Goal: Use online tool/utility: Utilize a website feature to perform a specific function

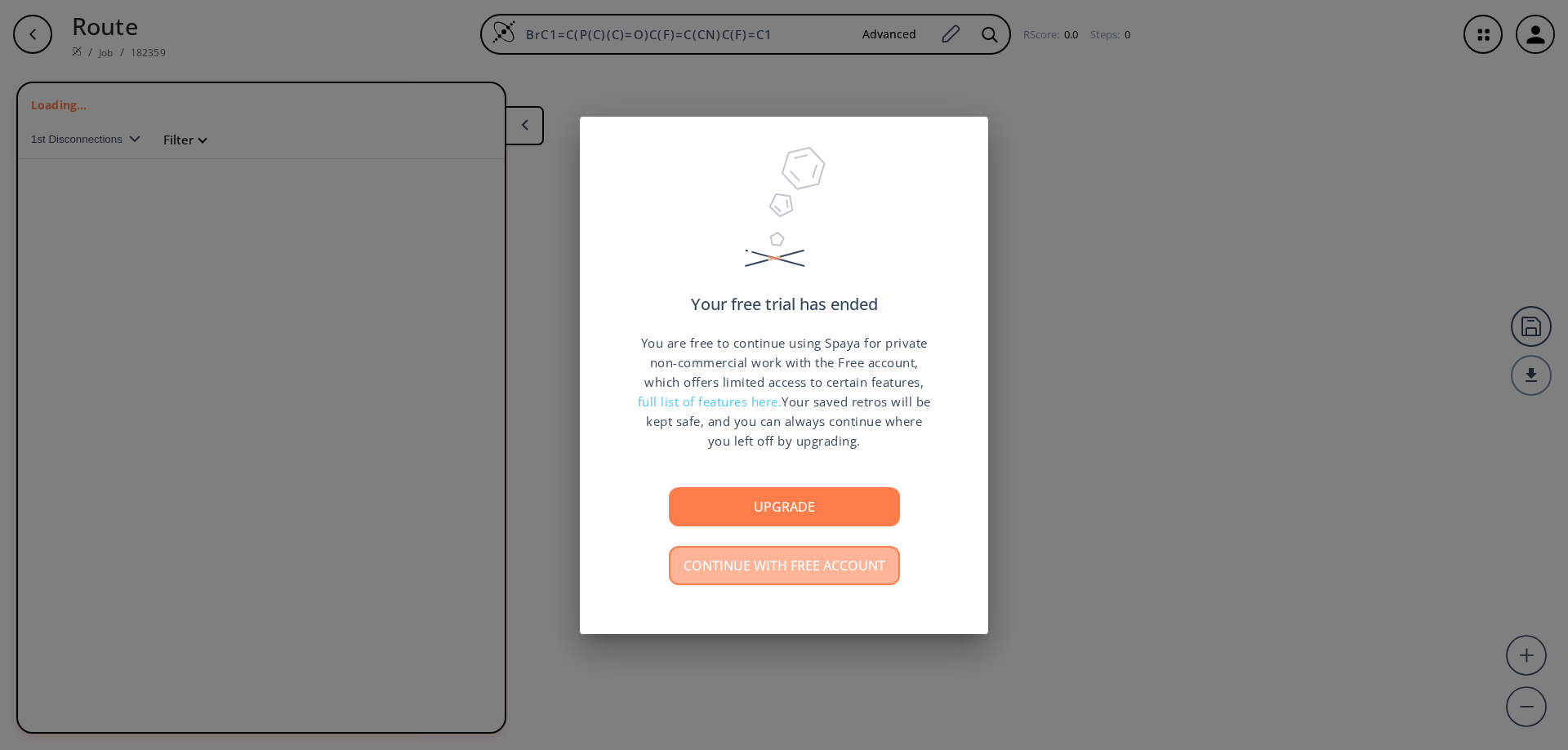
click at [782, 572] on button "Continue with free account" at bounding box center [784, 565] width 231 height 39
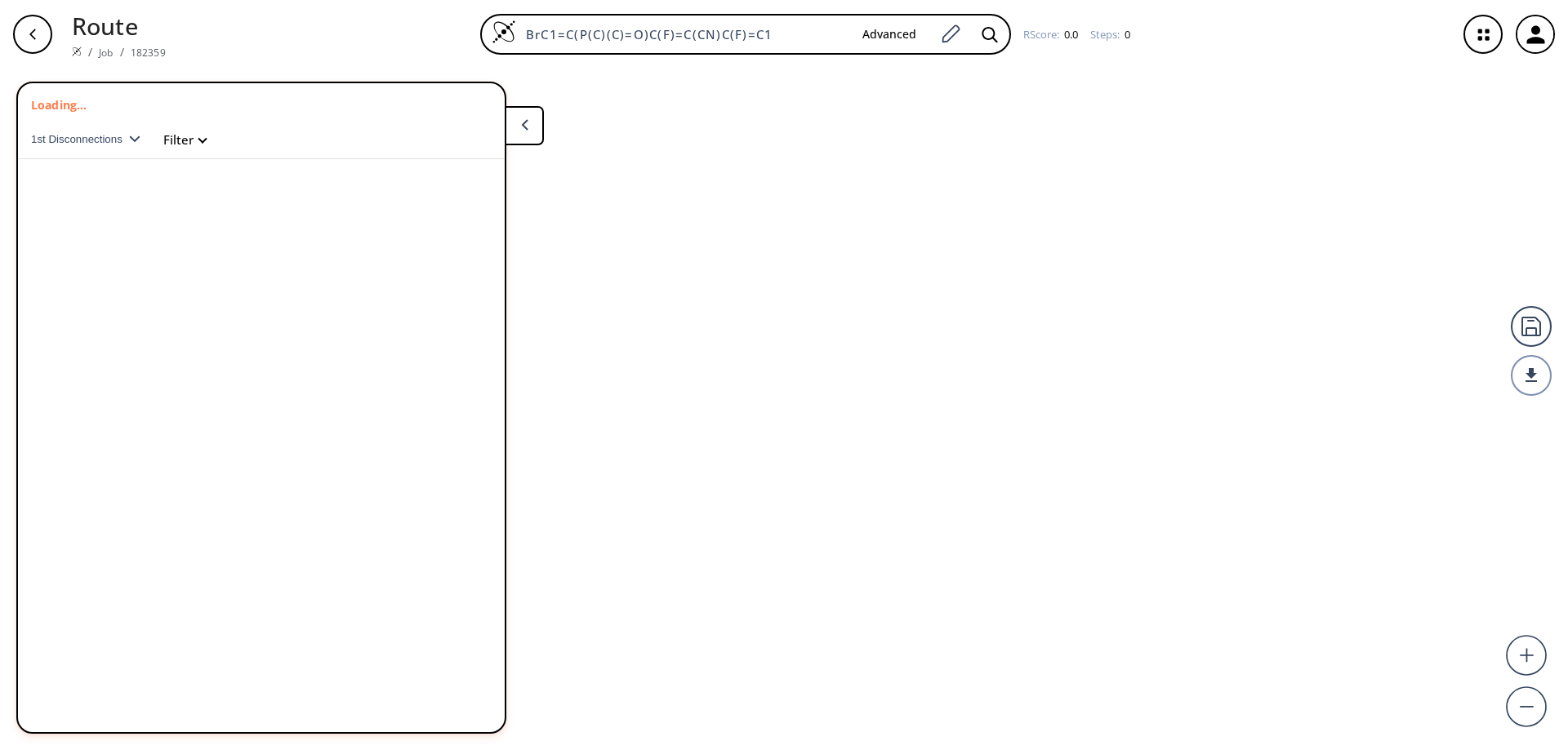
click at [77, 50] on img at bounding box center [76, 51] width 10 height 10
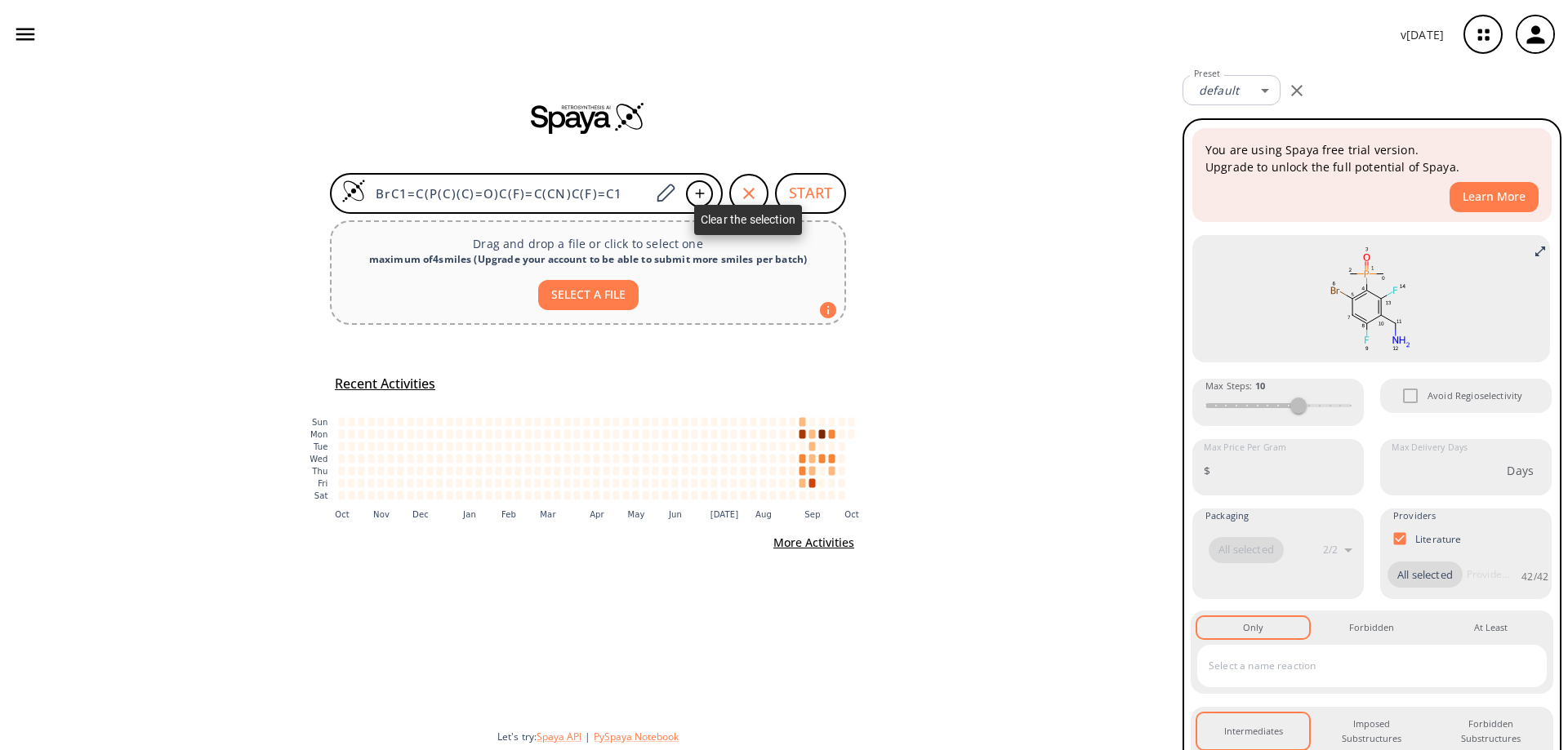
click at [748, 198] on icon "button" at bounding box center [750, 194] width 20 height 20
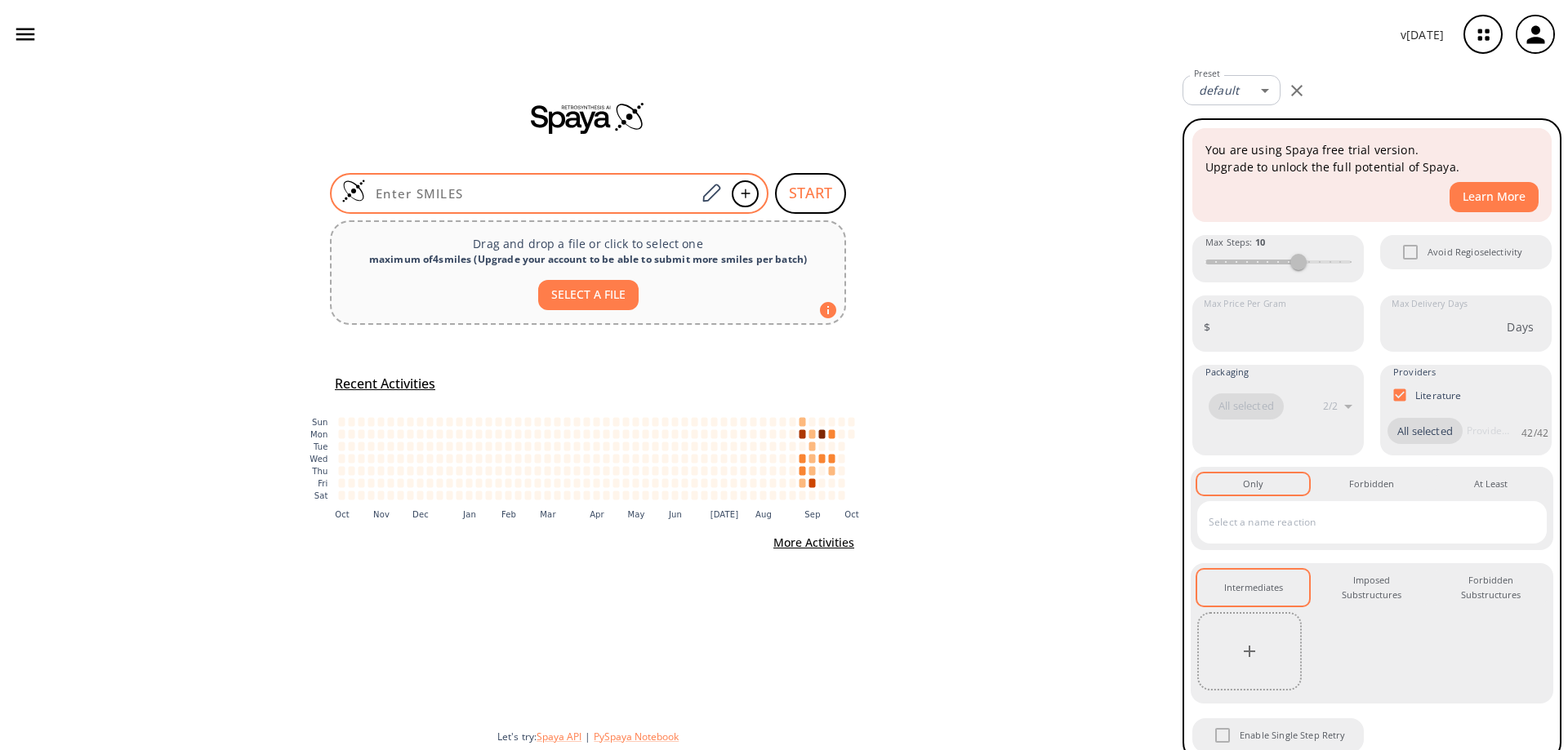
click at [557, 201] on input at bounding box center [531, 194] width 330 height 16
paste input "O=[N+](C(C=CN12)=CC1=NC3=C2CCOC3)[O-]"
type input "O=[N+](C(C=CN12)=CC1=NC3=C2CCOC3)[O-]"
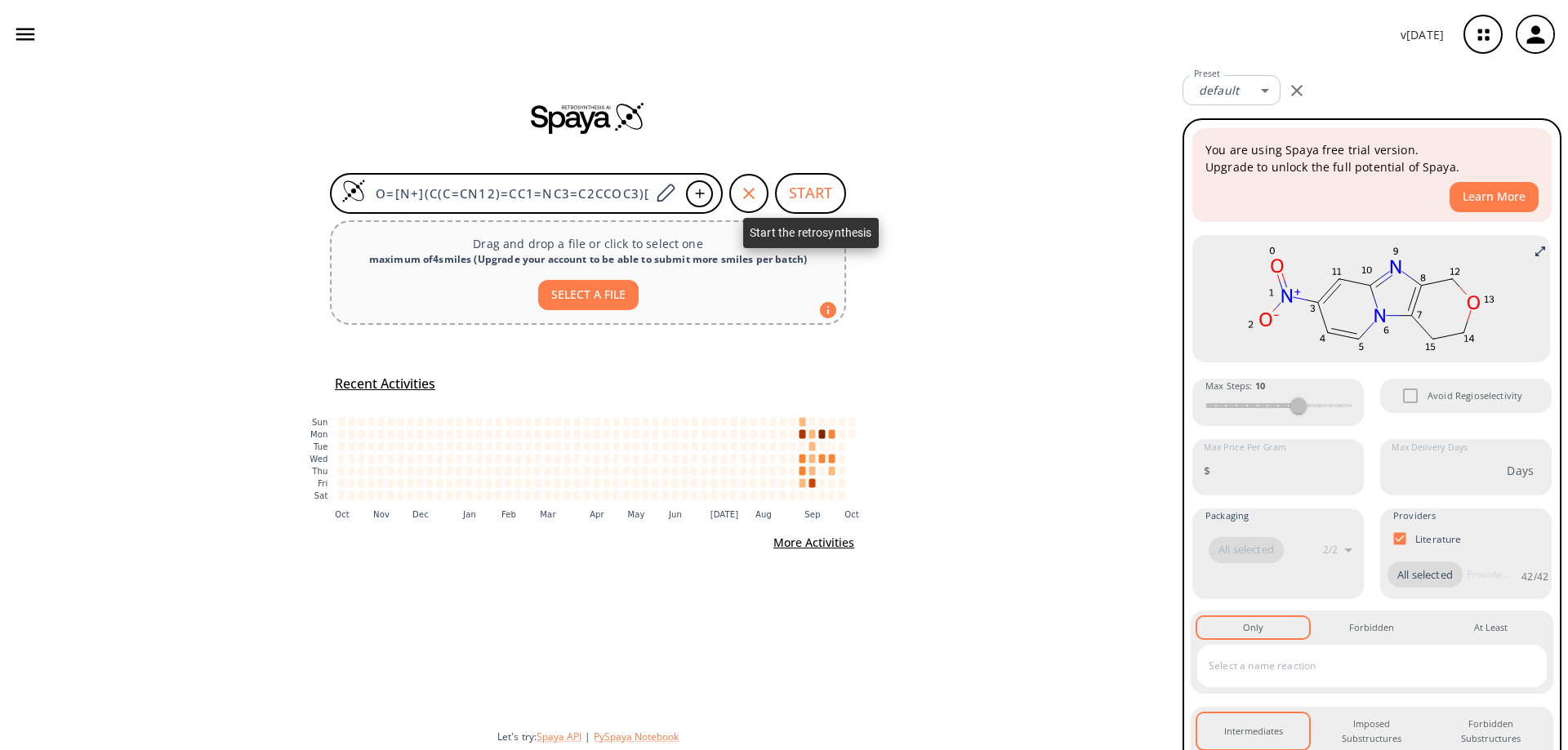
click at [804, 192] on button "START" at bounding box center [810, 193] width 71 height 41
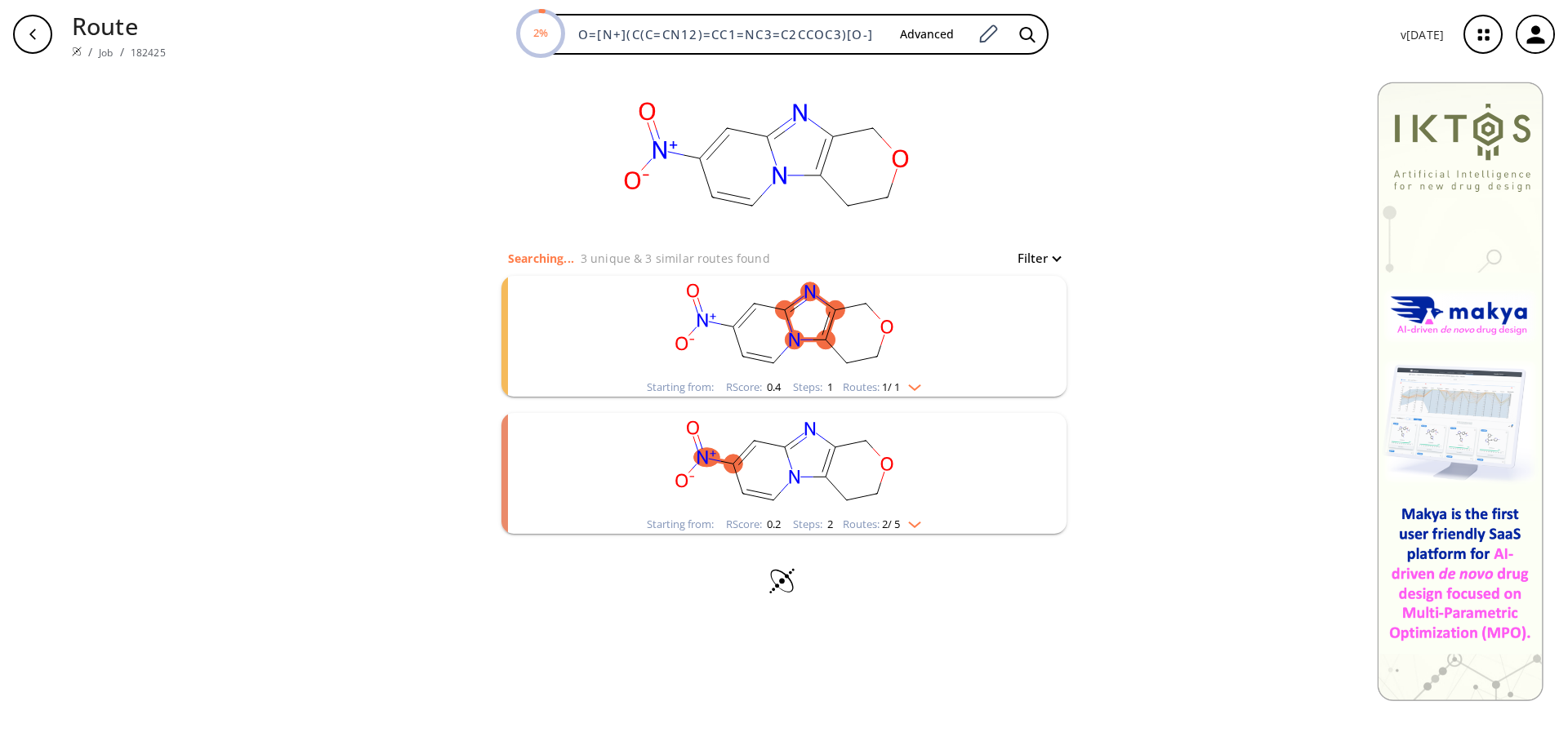
click at [828, 338] on ellipse "clusters" at bounding box center [826, 340] width 19 height 19
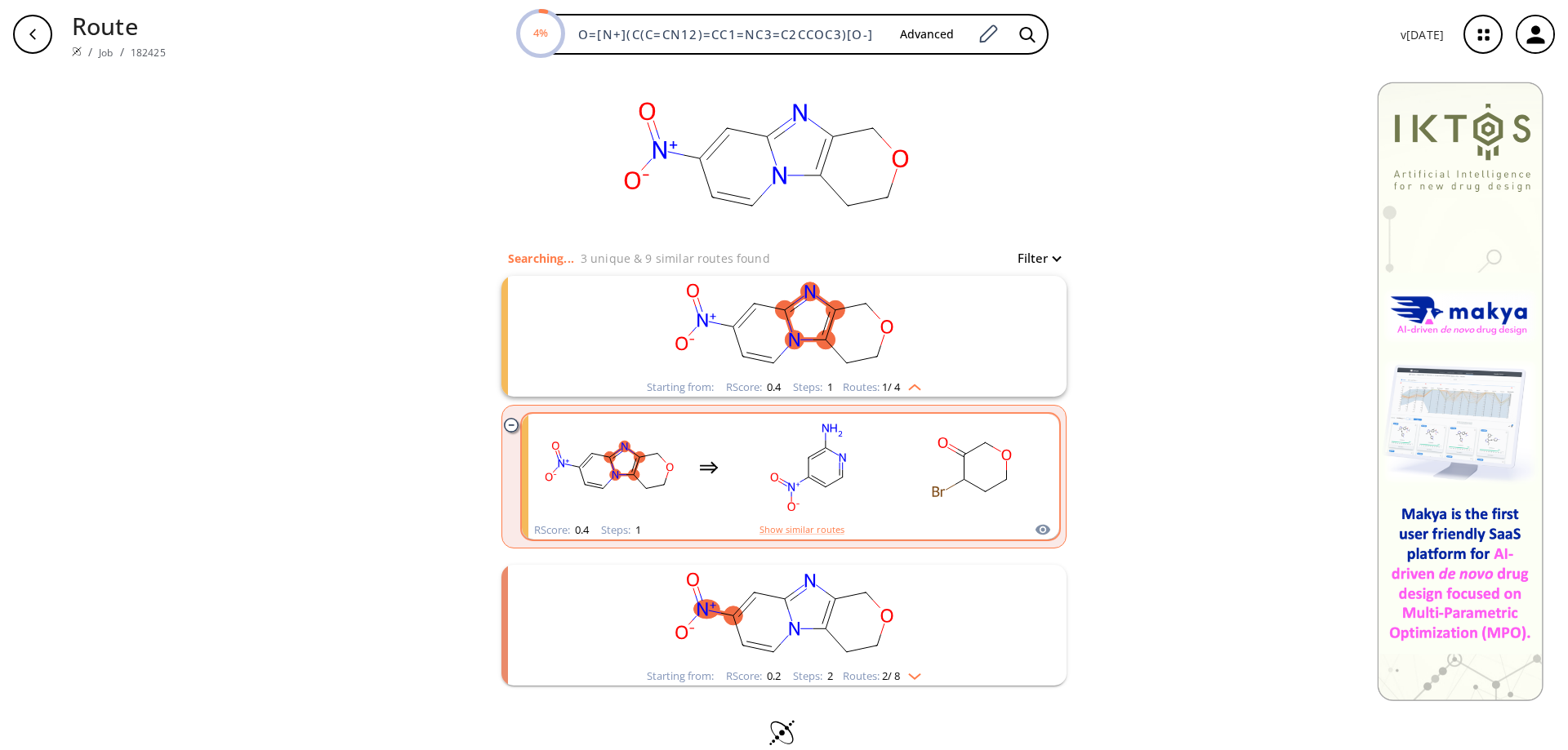
click at [793, 442] on rect "clusters" at bounding box center [808, 467] width 147 height 102
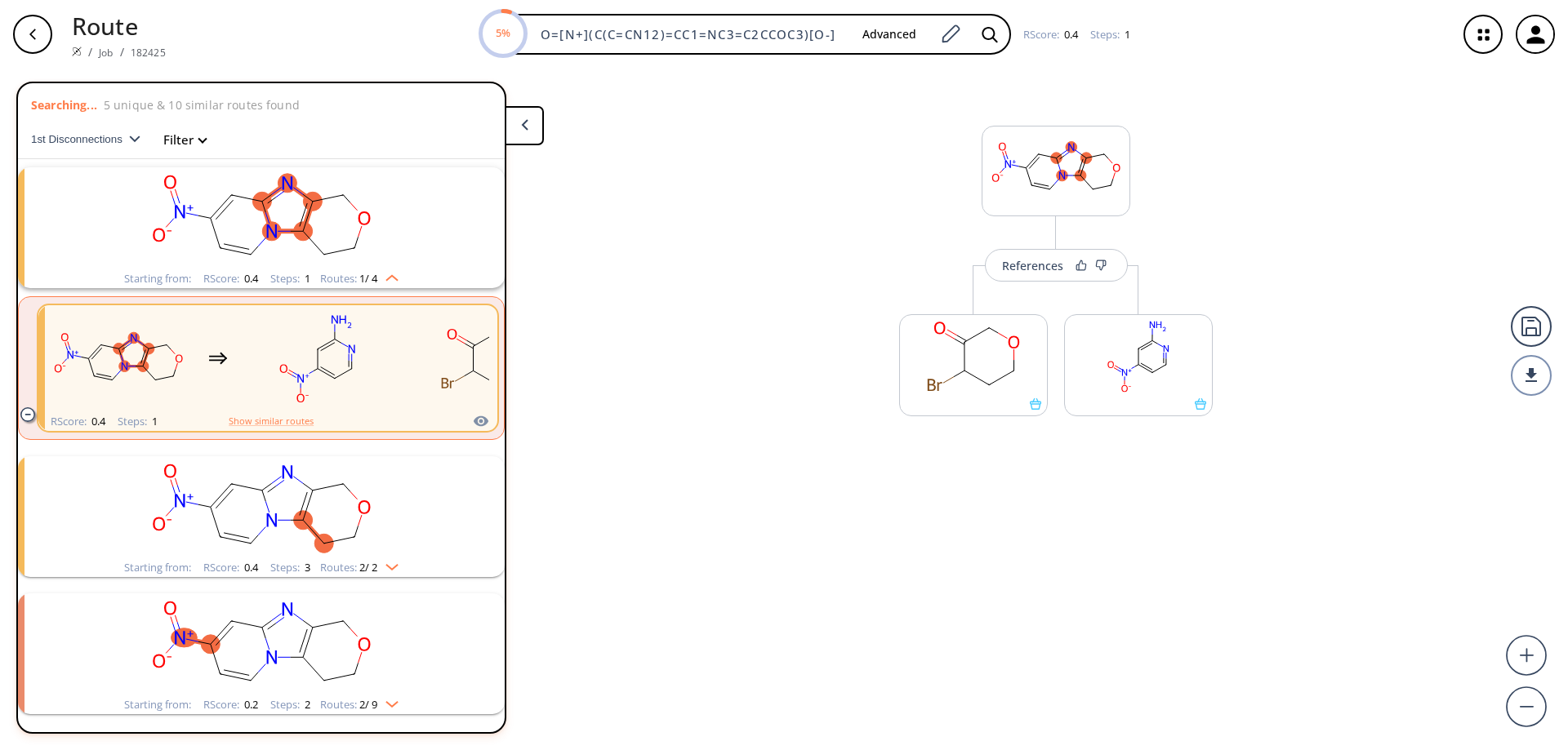
click at [376, 533] on rect "clusters" at bounding box center [261, 507] width 425 height 102
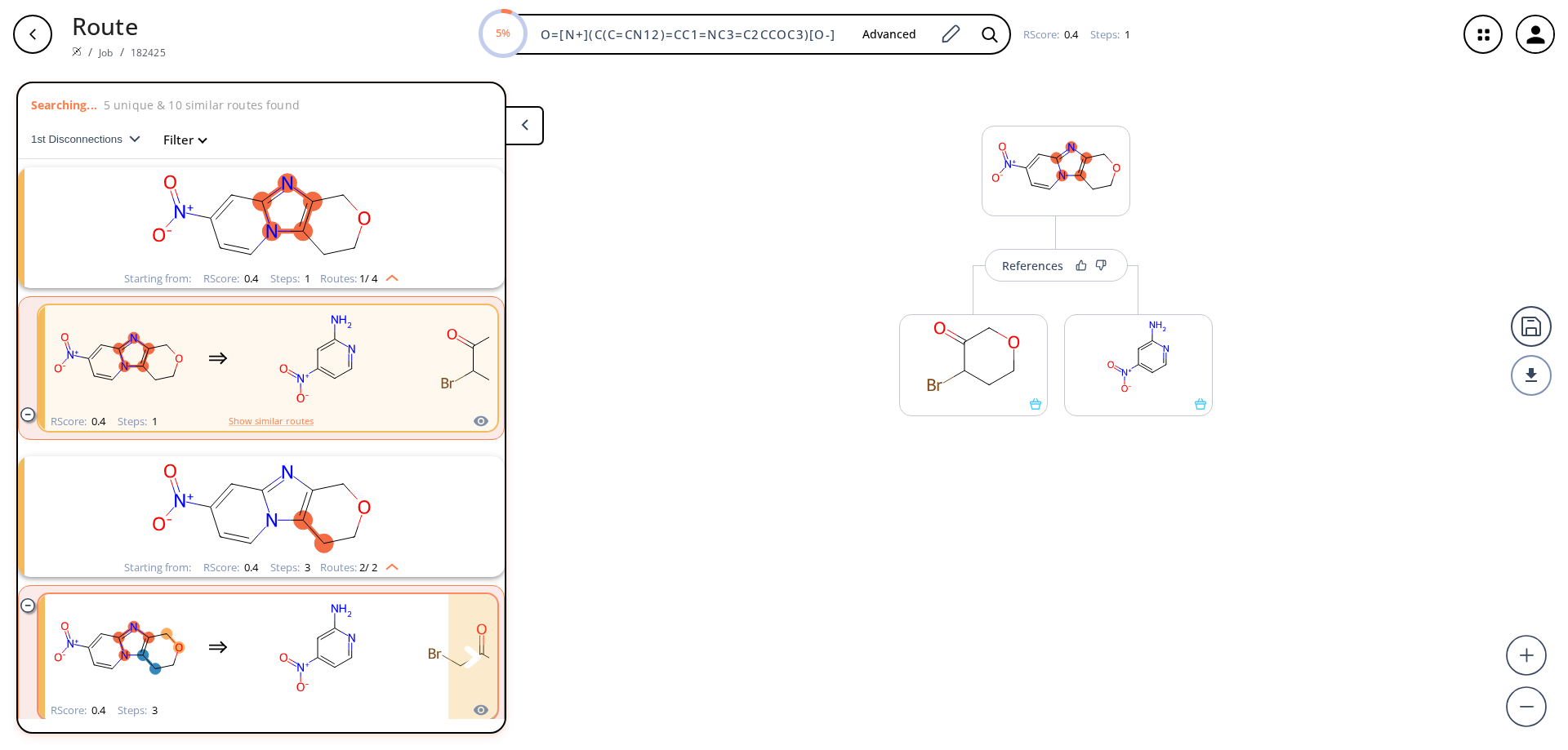
click at [378, 660] on rect "clusters" at bounding box center [317, 648] width 147 height 102
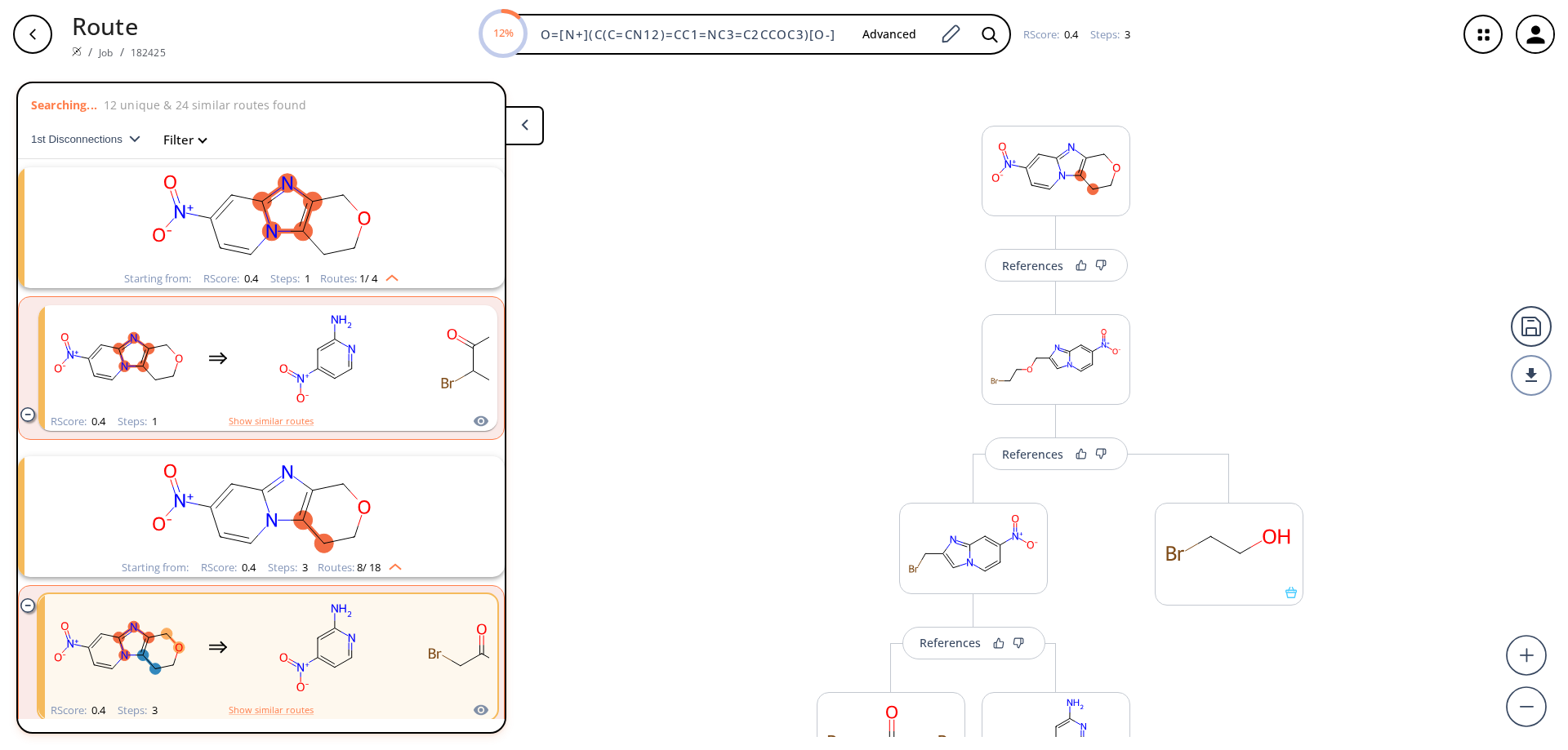
scroll to position [82, 0]
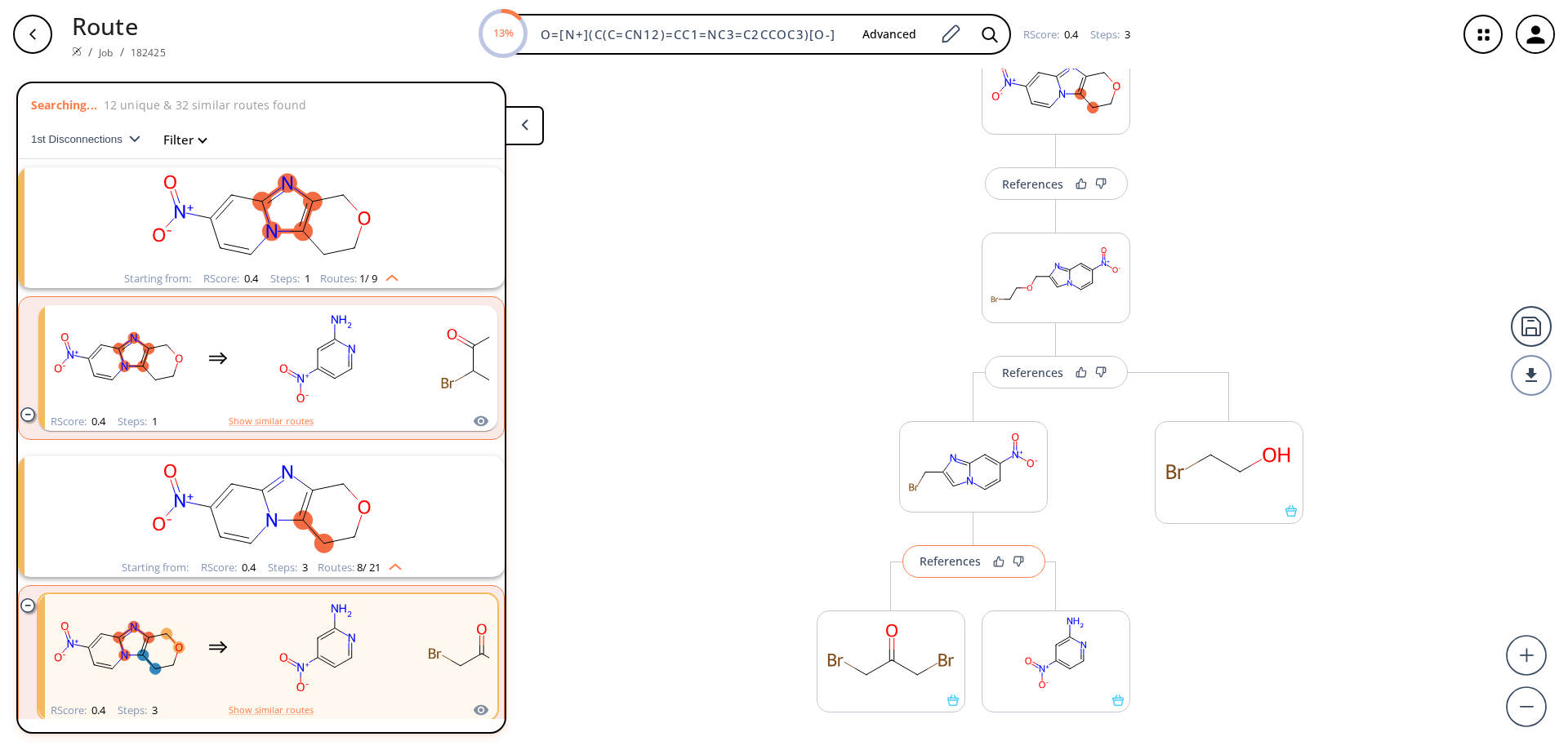
click at [948, 564] on div "References" at bounding box center [951, 562] width 62 height 11
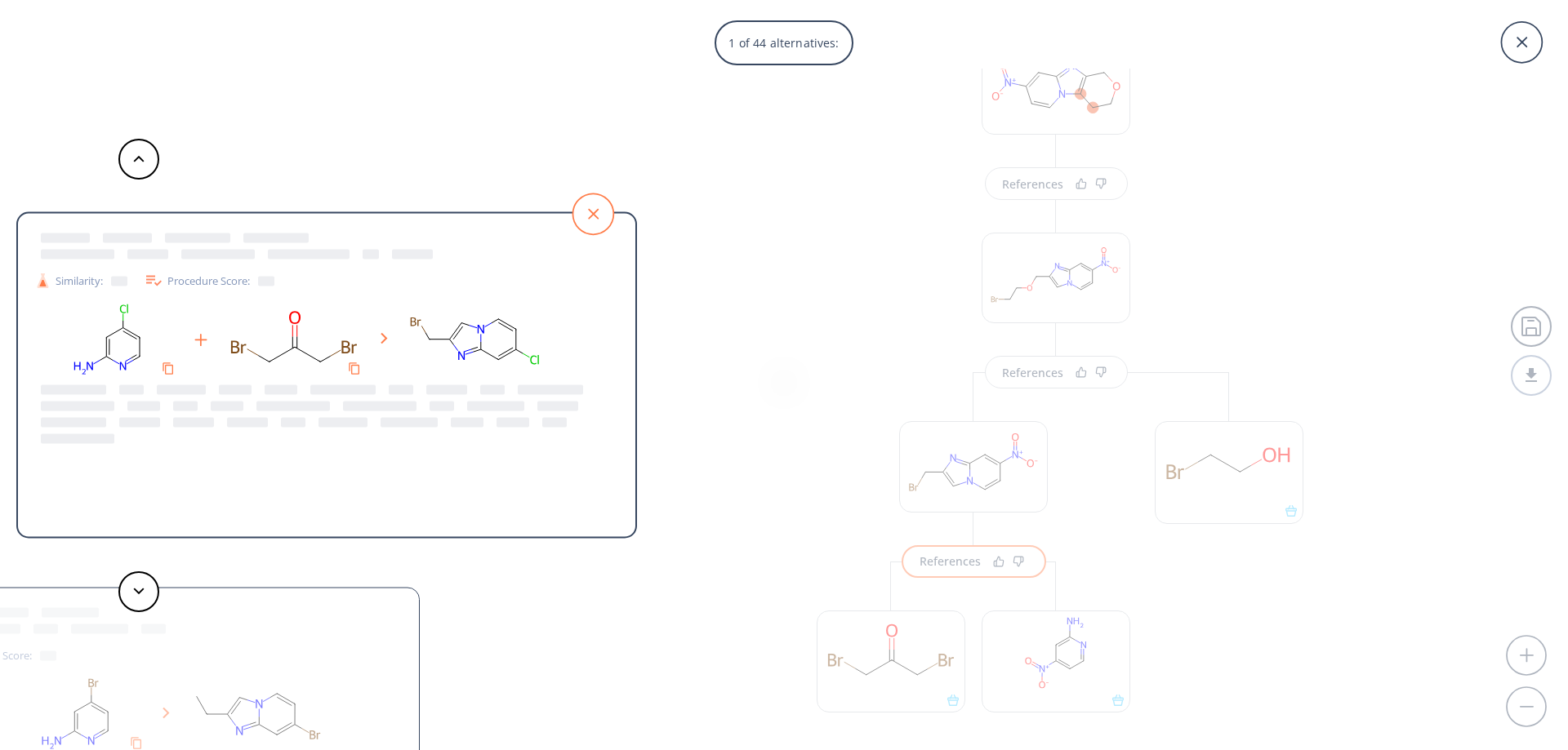
click at [598, 207] on icon at bounding box center [593, 214] width 41 height 41
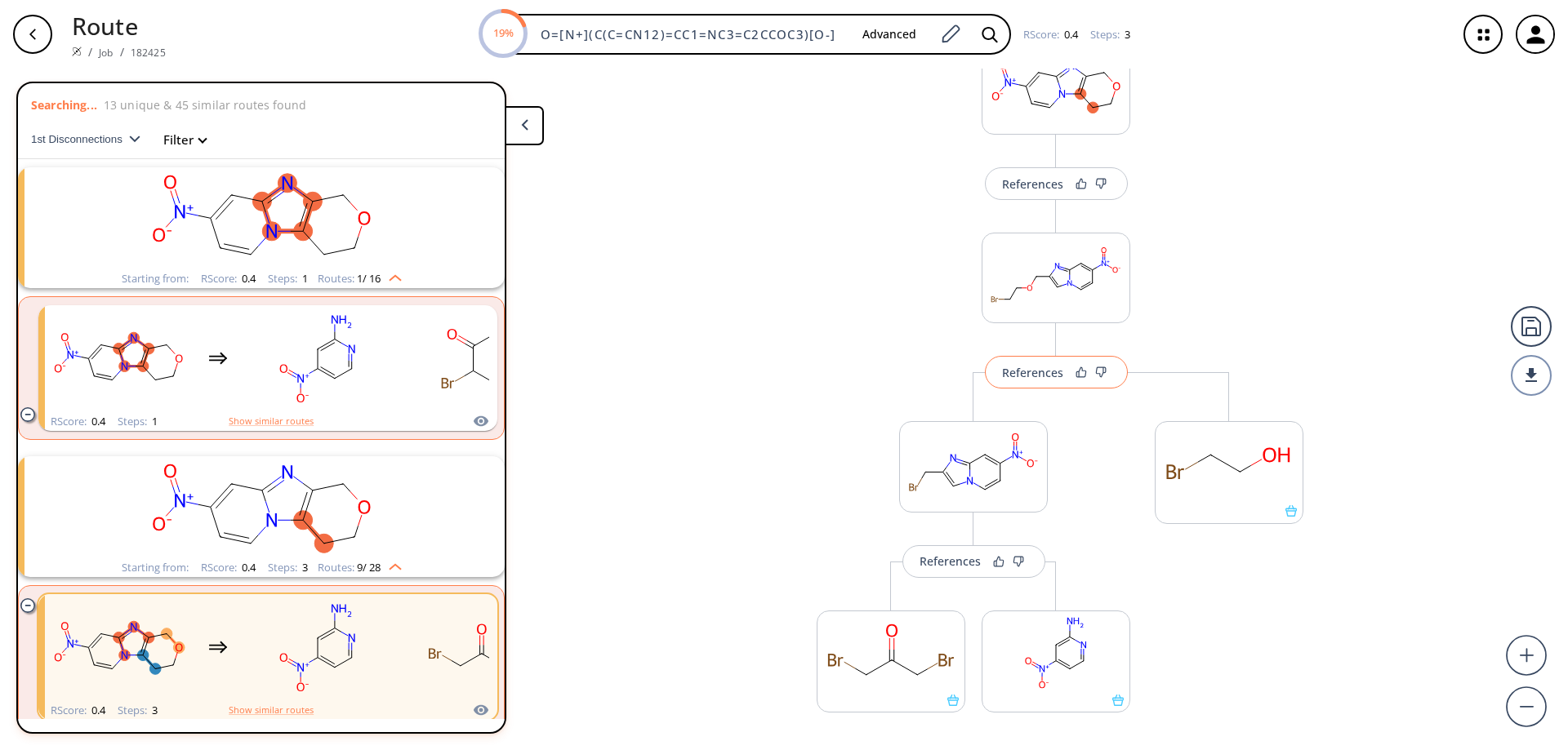
click at [1022, 374] on div "References" at bounding box center [1033, 373] width 62 height 11
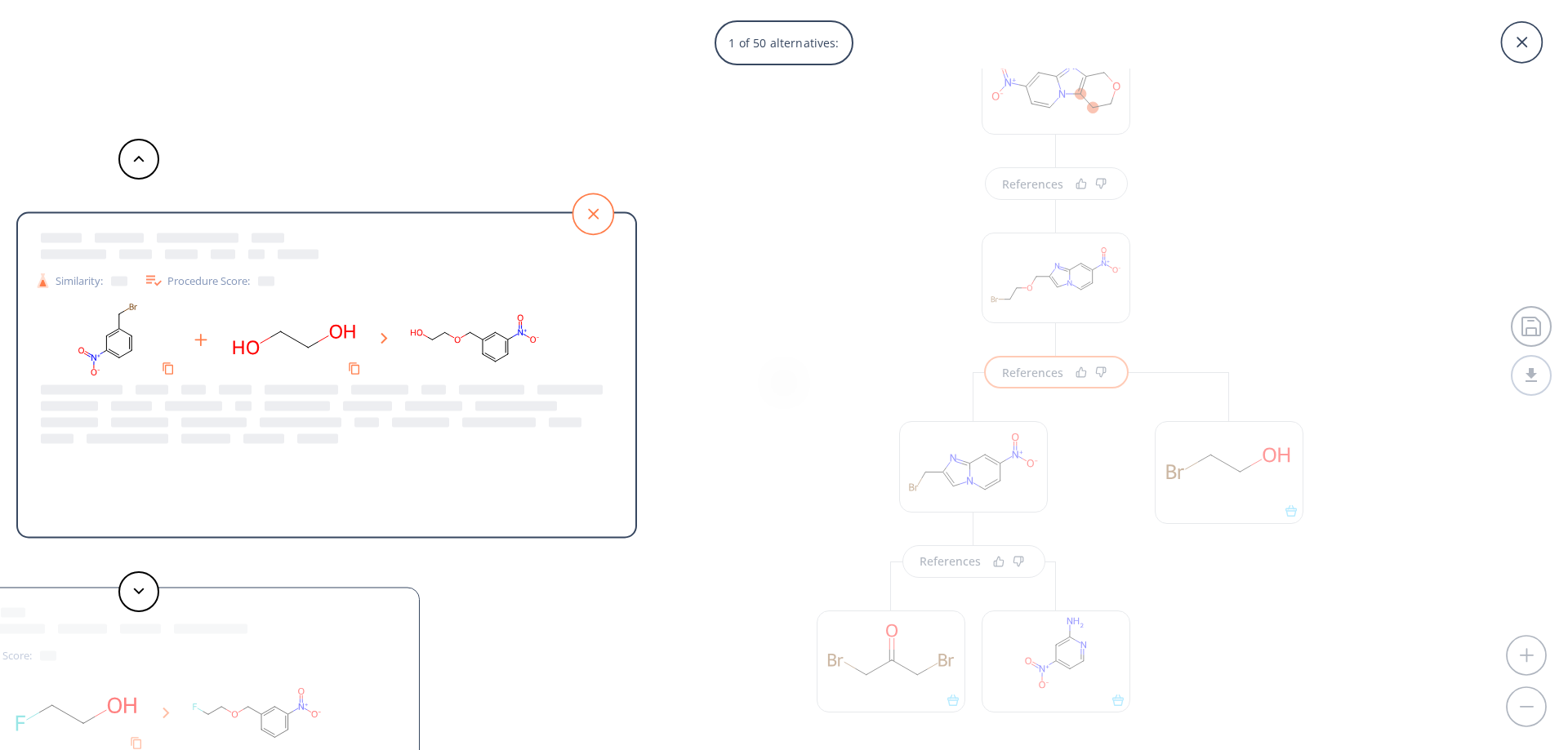
click at [592, 200] on icon at bounding box center [593, 214] width 41 height 41
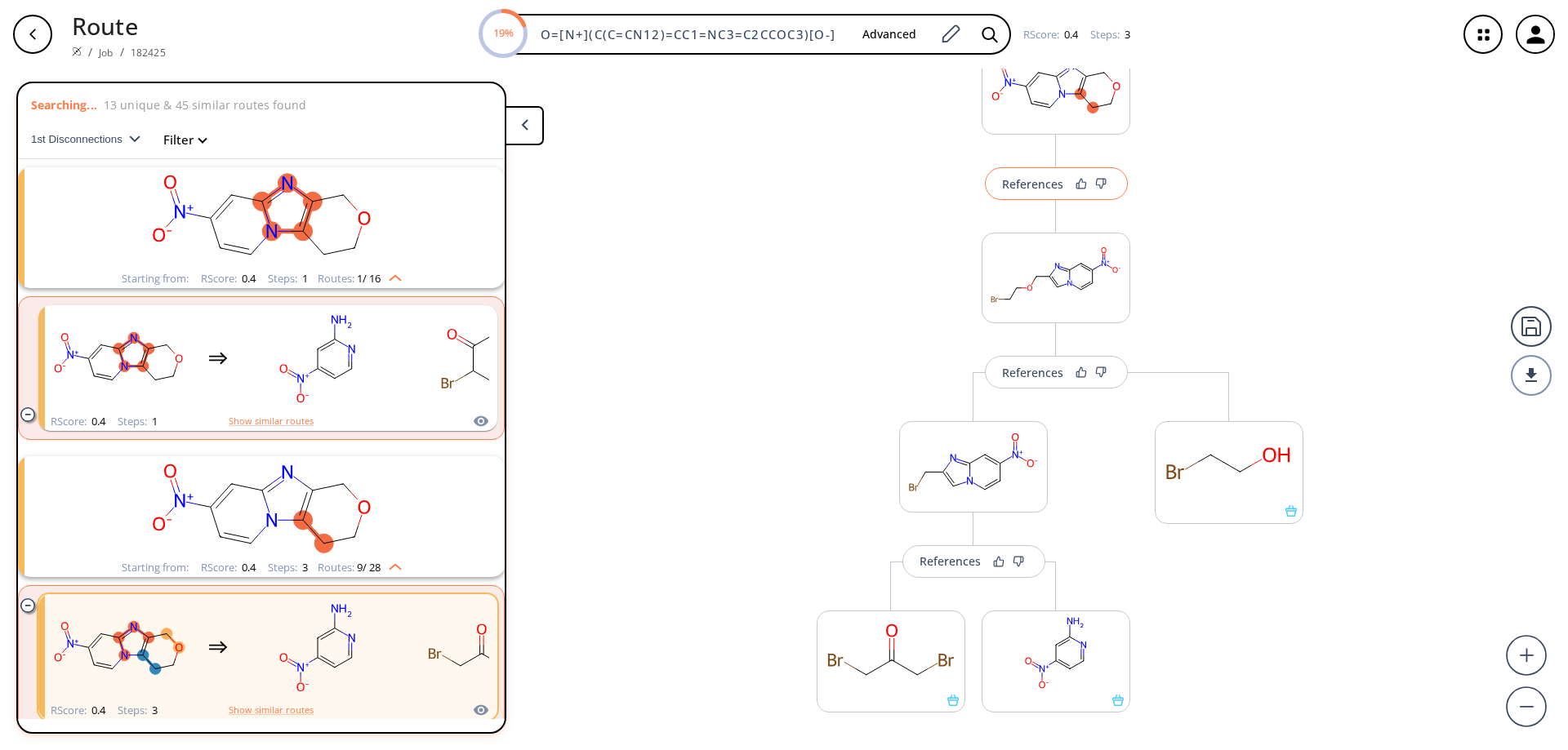
click at [1022, 185] on div "References" at bounding box center [1033, 184] width 62 height 11
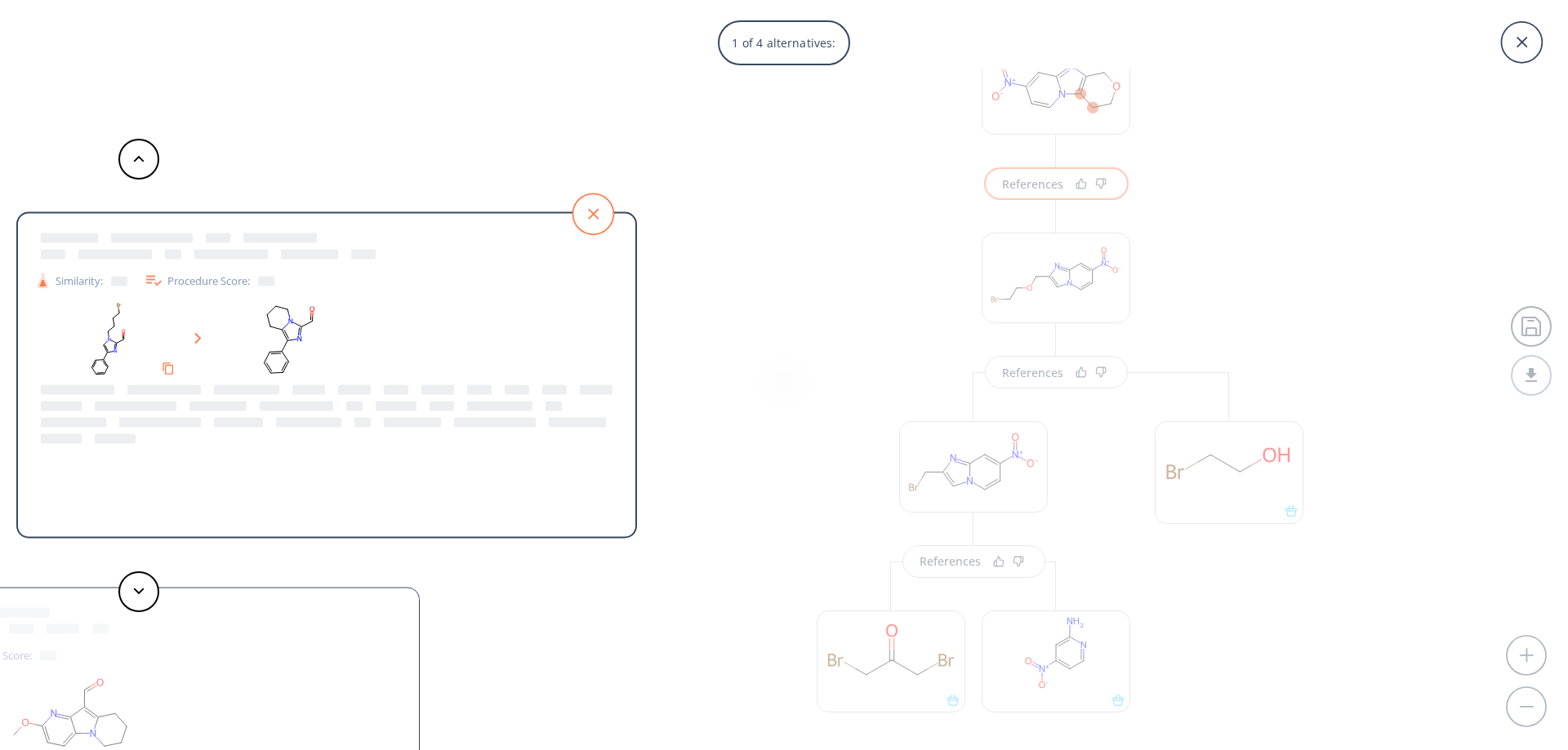
click at [585, 224] on icon at bounding box center [593, 214] width 41 height 41
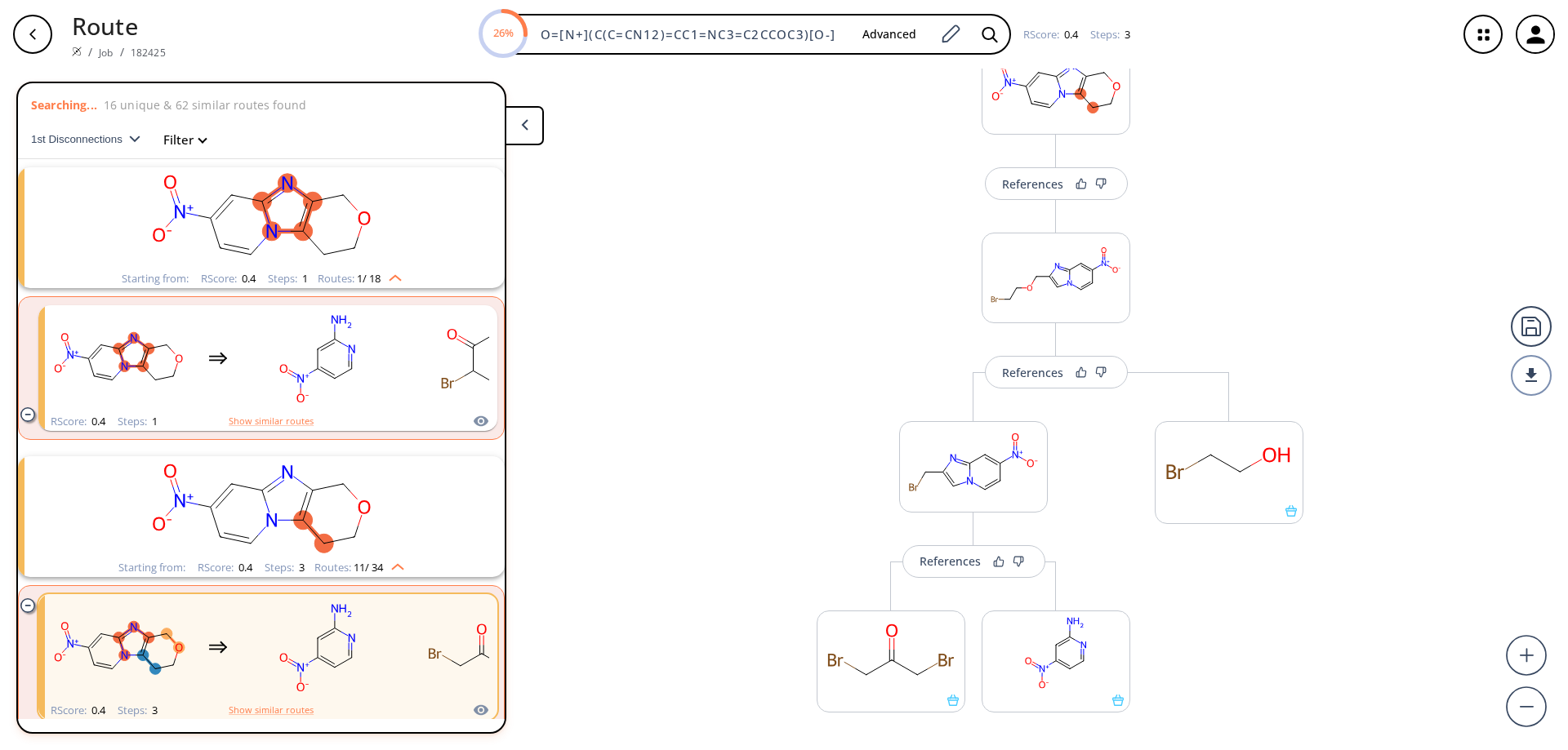
scroll to position [0, 0]
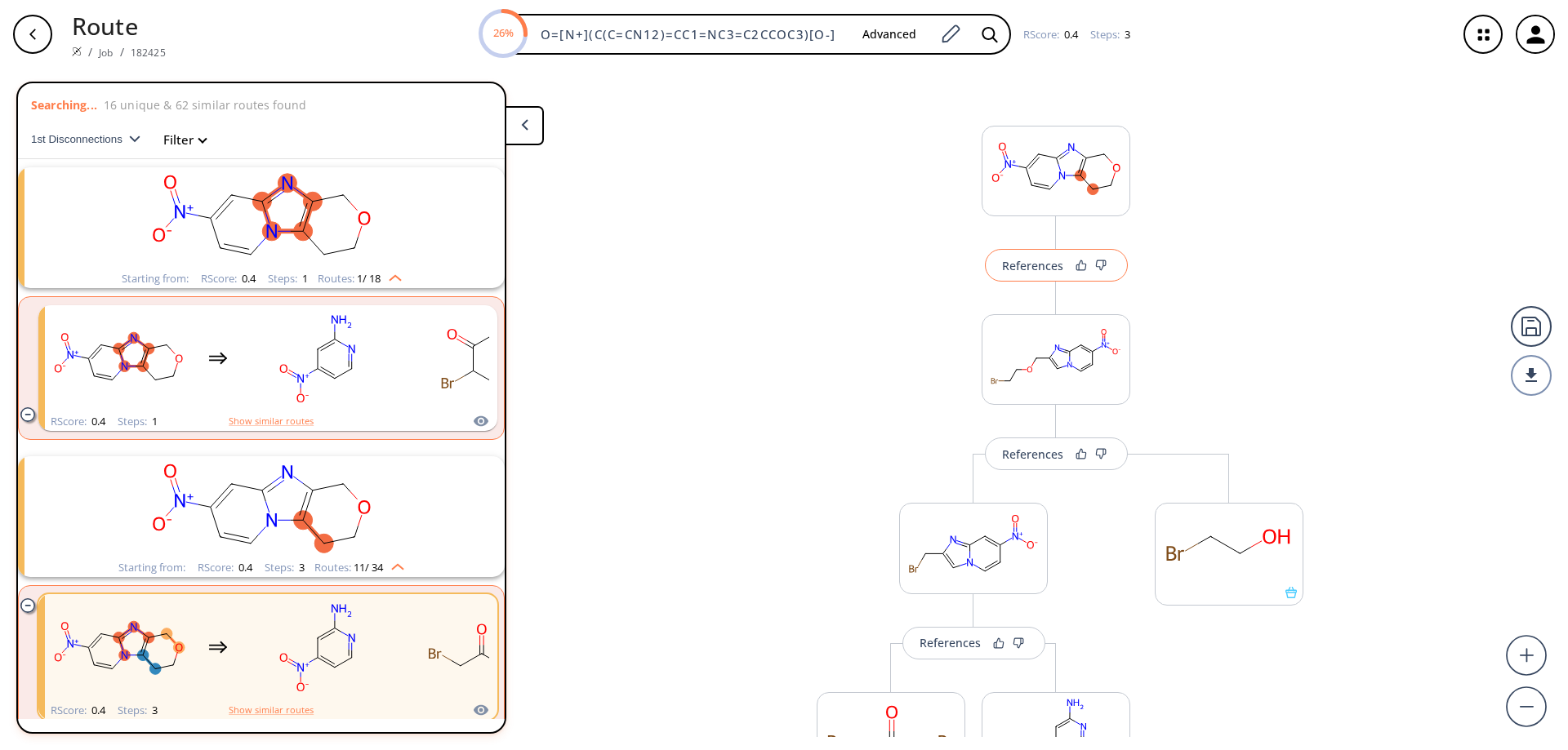
click at [1022, 264] on div "References" at bounding box center [1033, 265] width 62 height 11
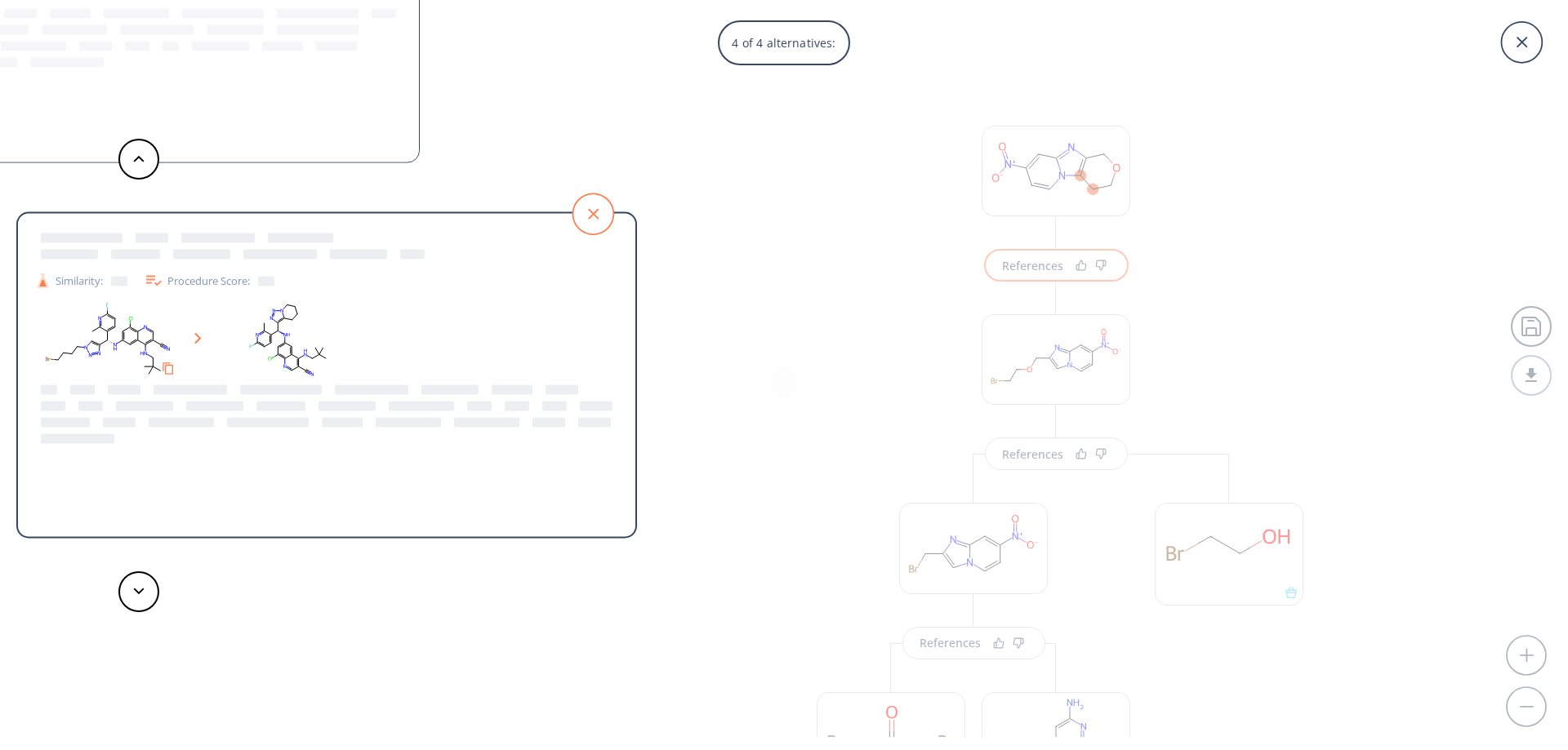
click at [592, 218] on icon at bounding box center [593, 214] width 41 height 41
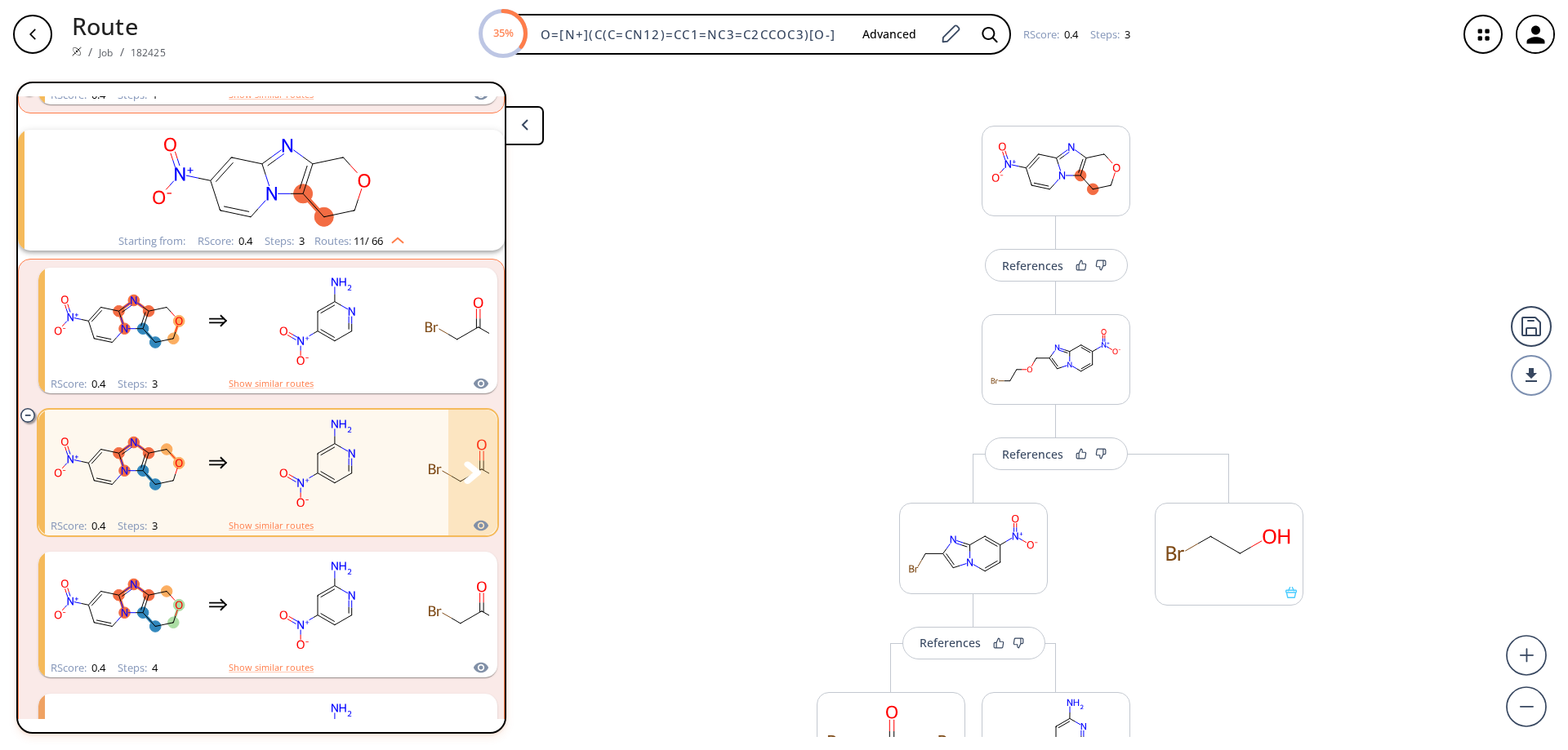
scroll to position [572, 0]
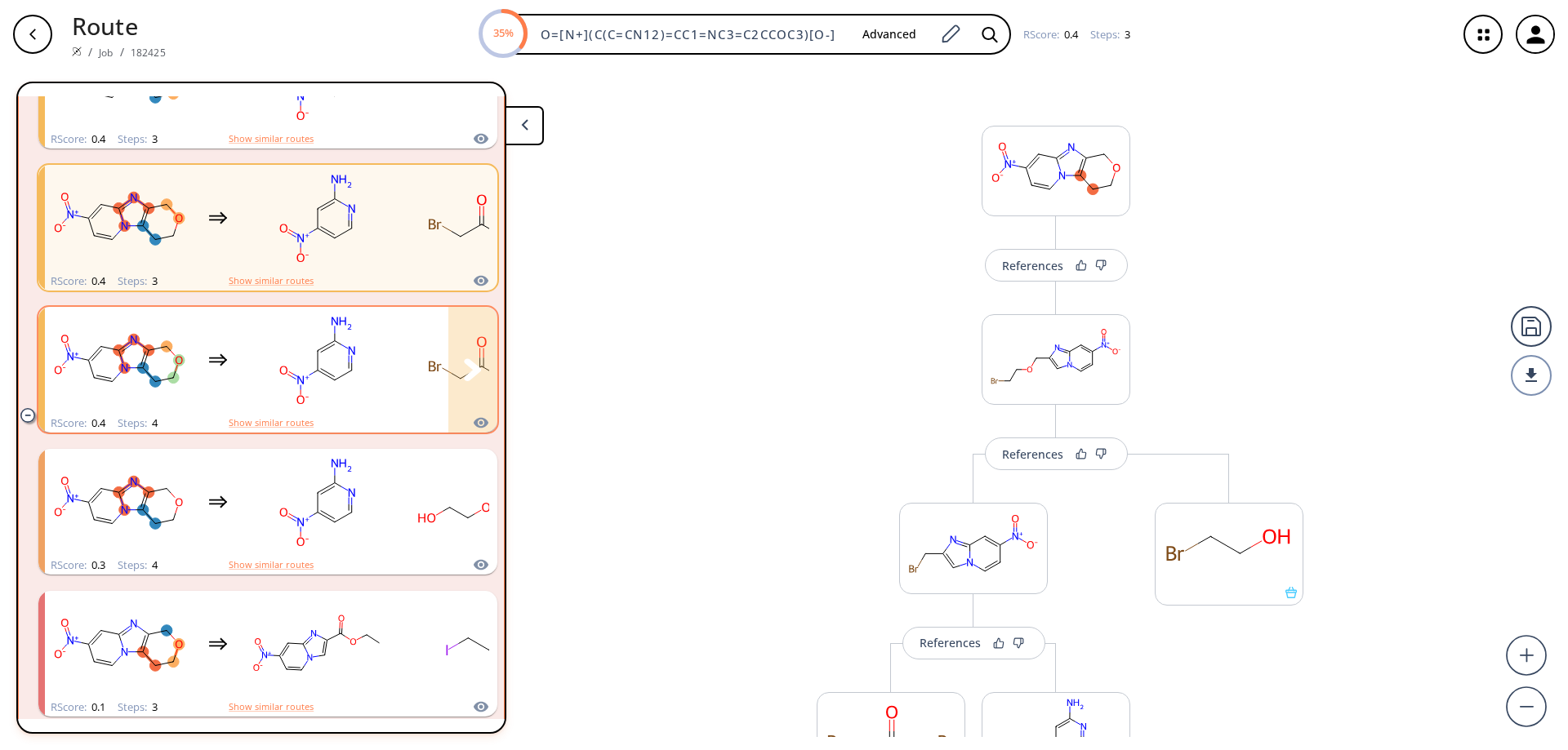
click at [366, 363] on rect "clusters" at bounding box center [317, 361] width 147 height 102
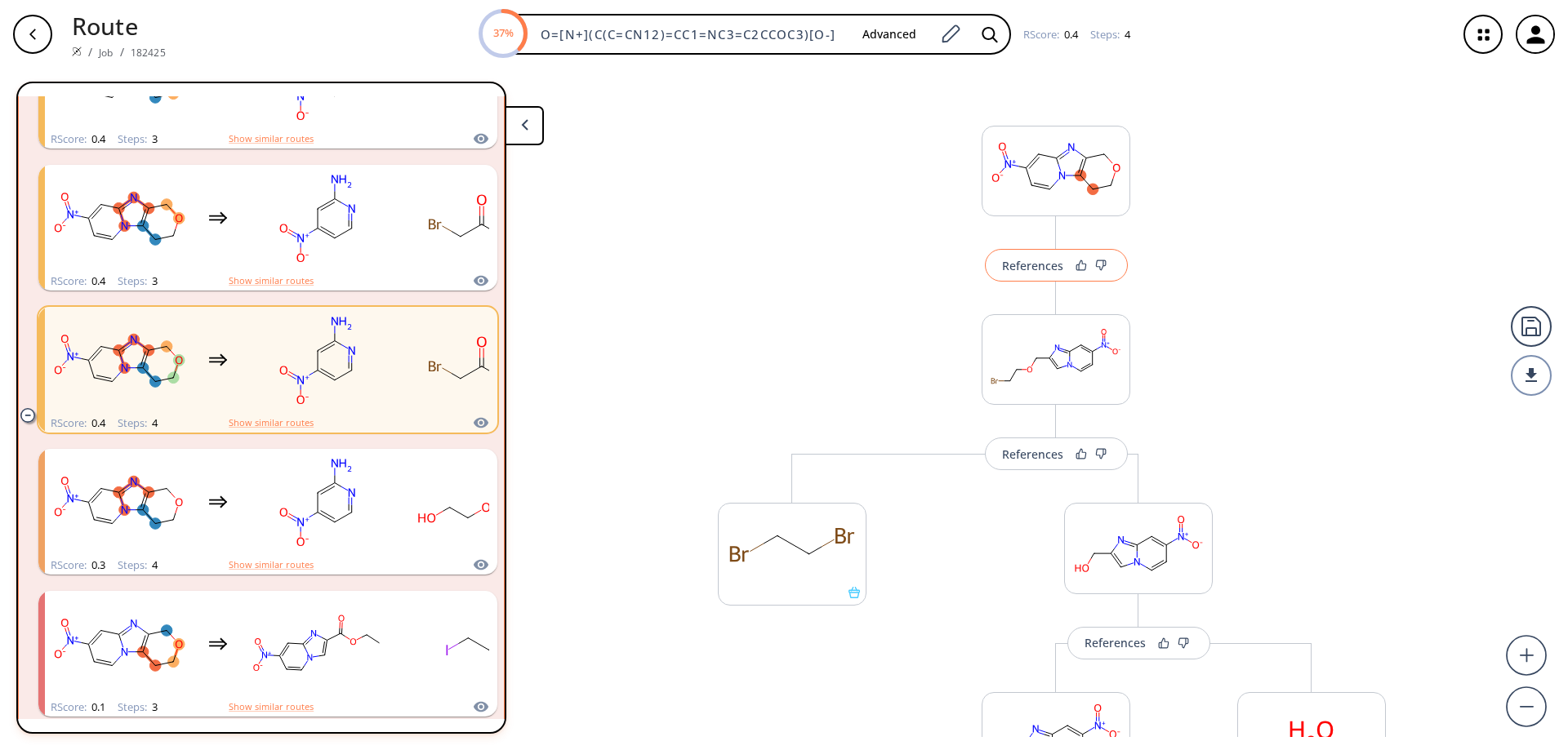
click at [1035, 265] on div "References" at bounding box center [1033, 265] width 62 height 11
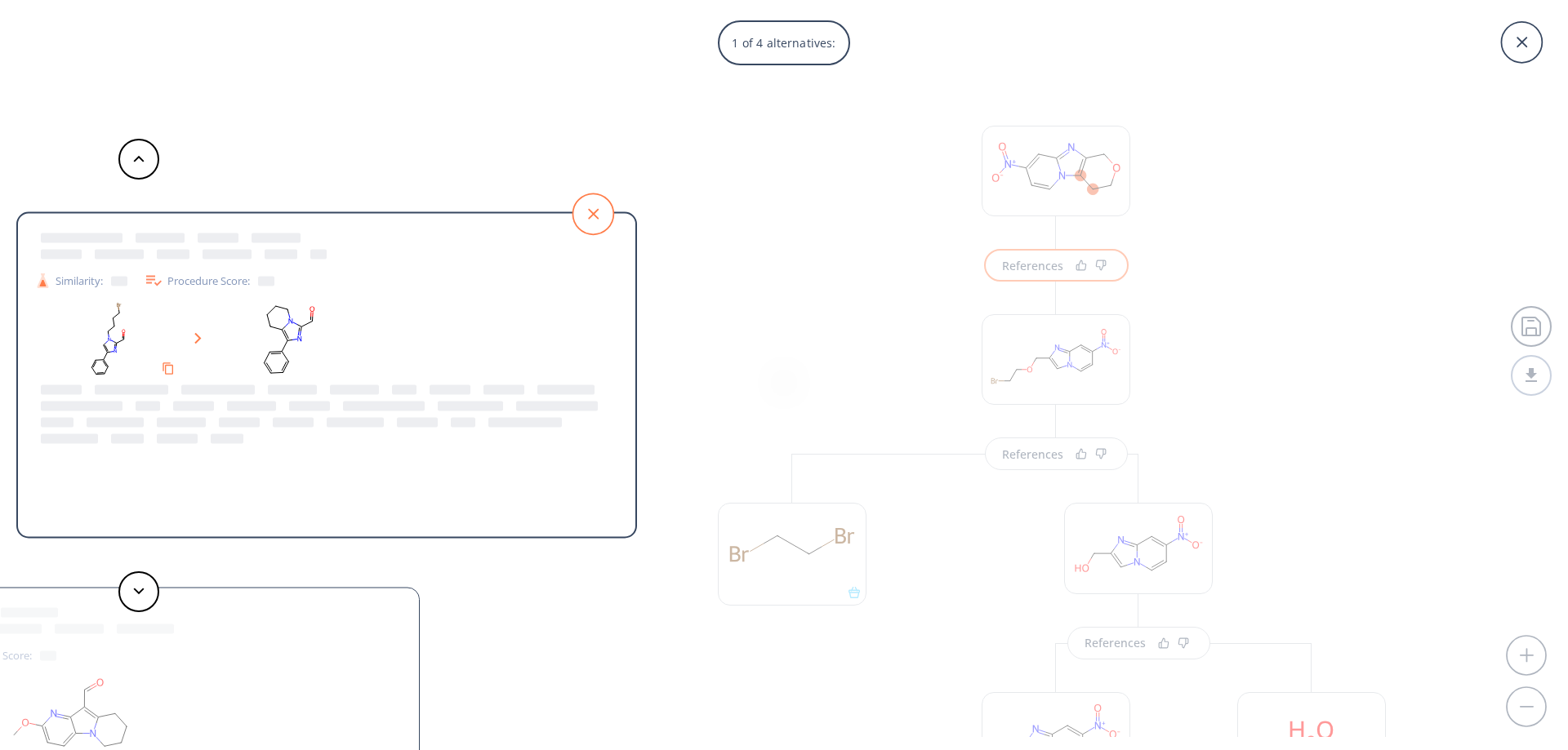
click at [598, 213] on icon at bounding box center [593, 214] width 41 height 41
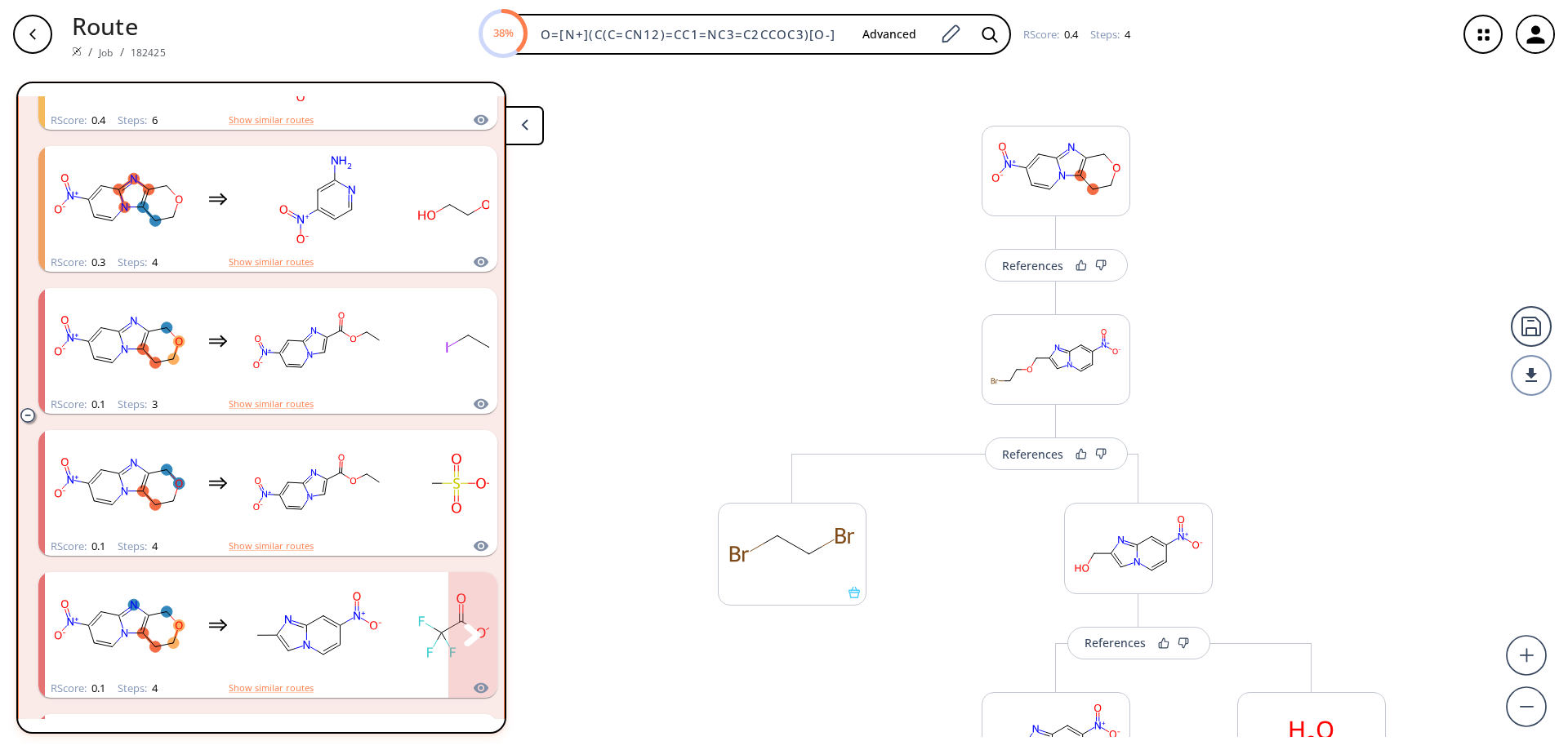
scroll to position [1225, 0]
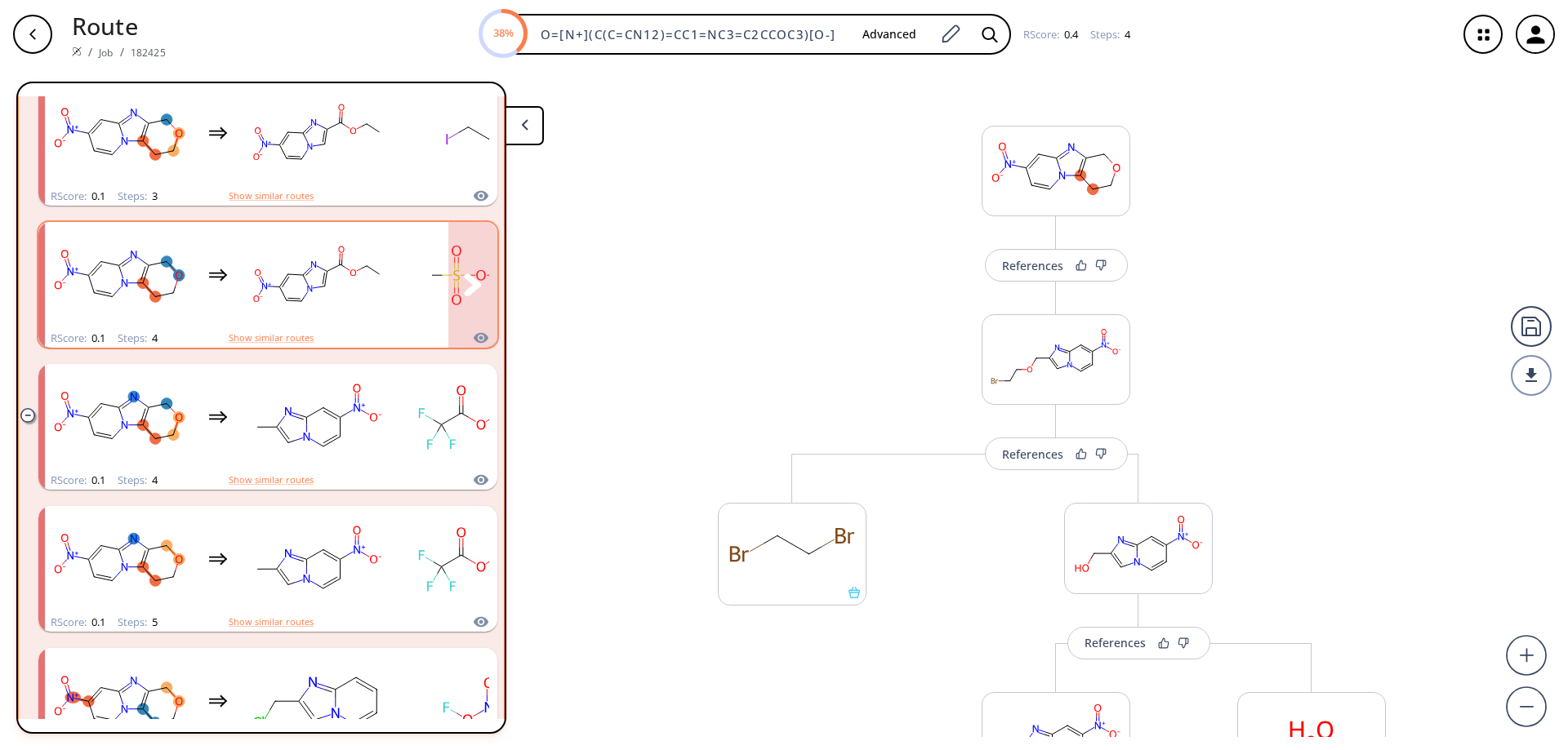
click at [388, 281] on rect "clusters" at bounding box center [317, 275] width 147 height 102
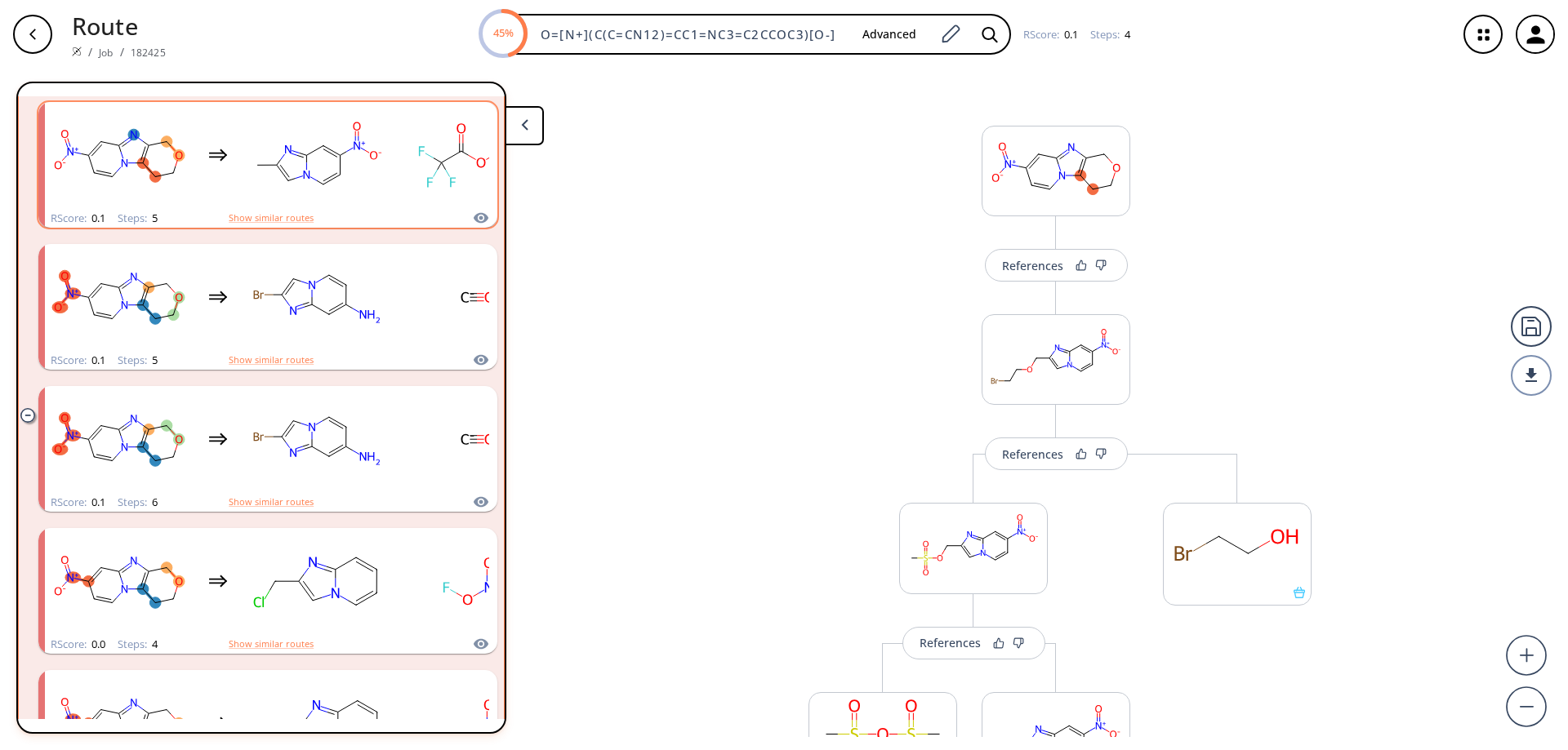
scroll to position [1632, 0]
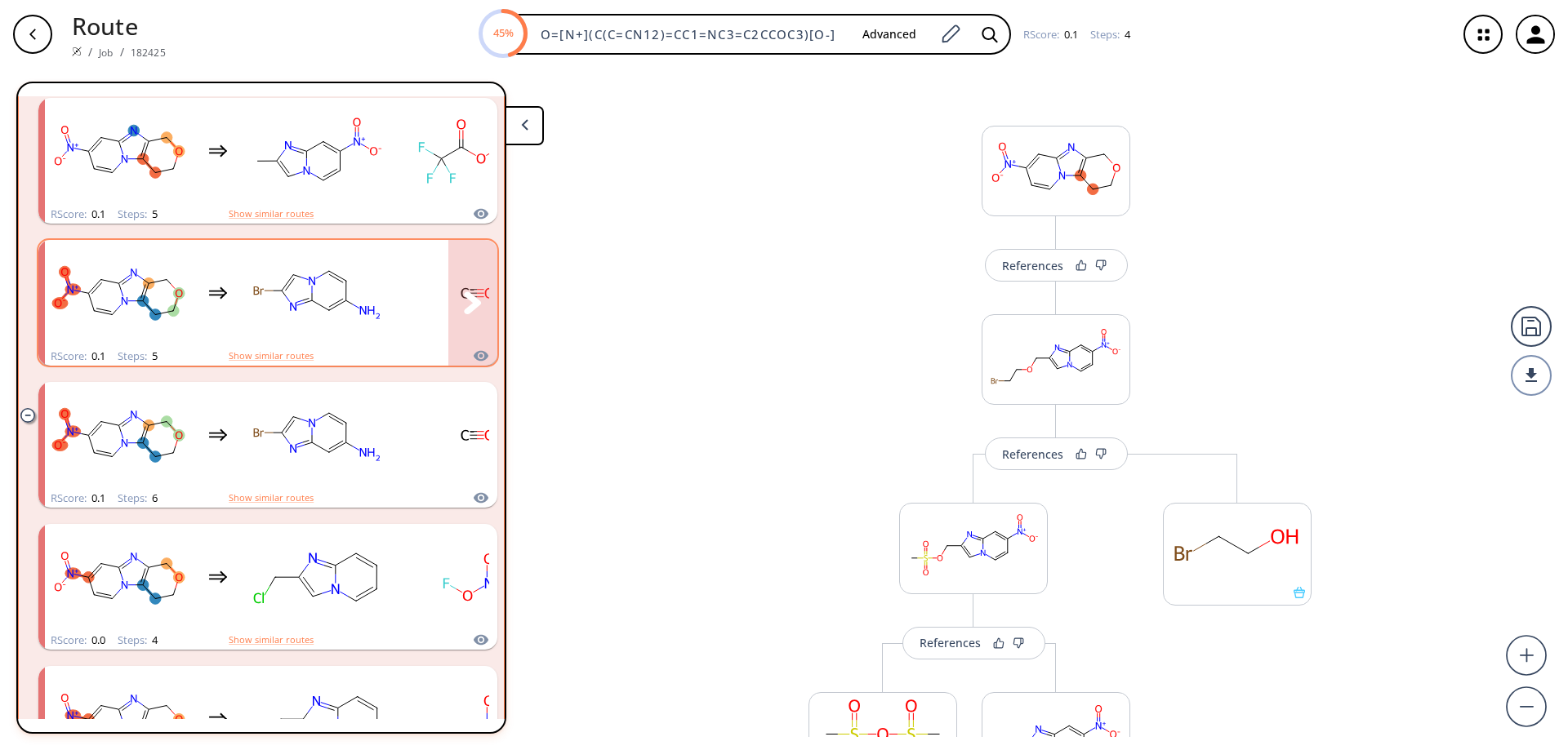
click at [327, 310] on ellipse "clusters" at bounding box center [329, 310] width 12 height 12
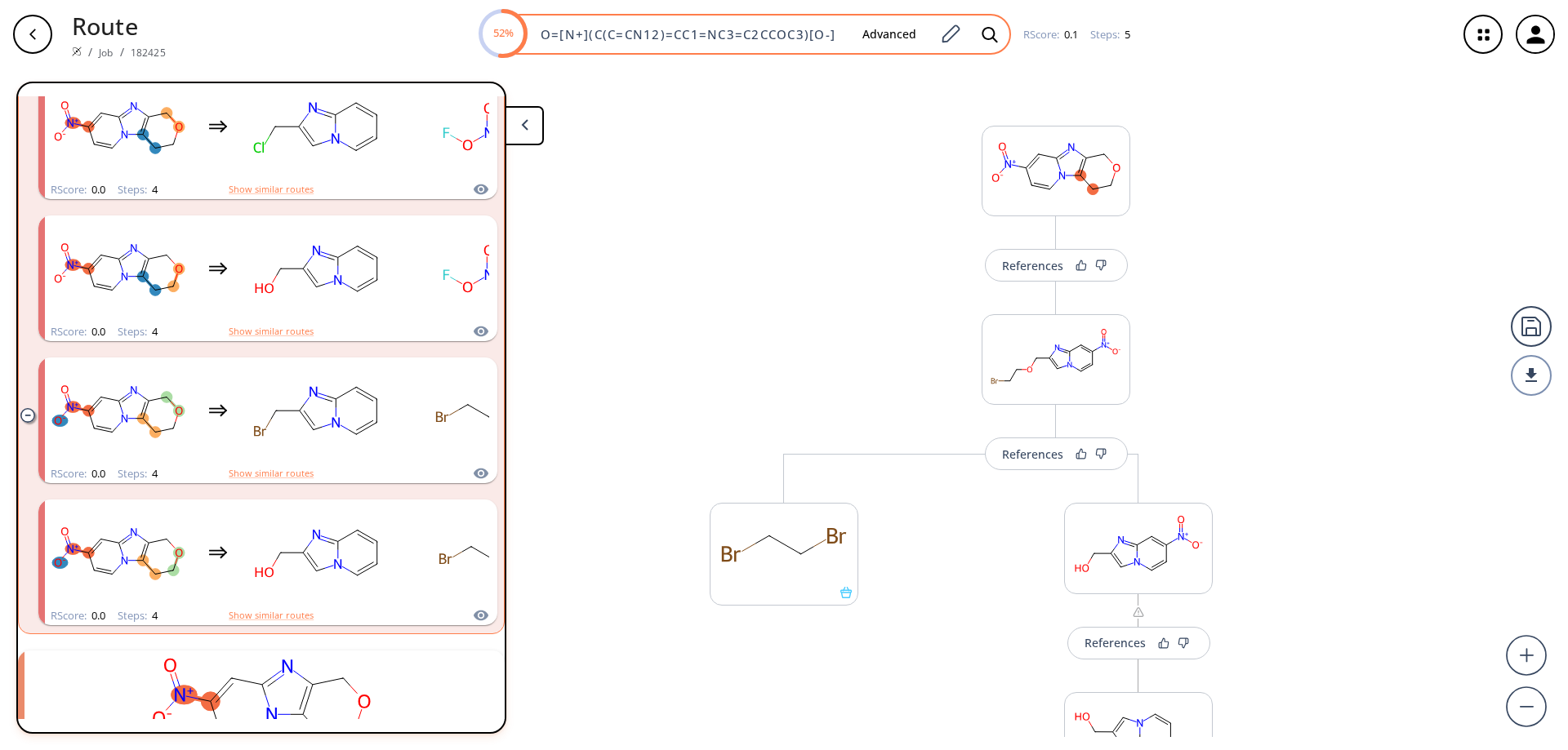
scroll to position [2367, 0]
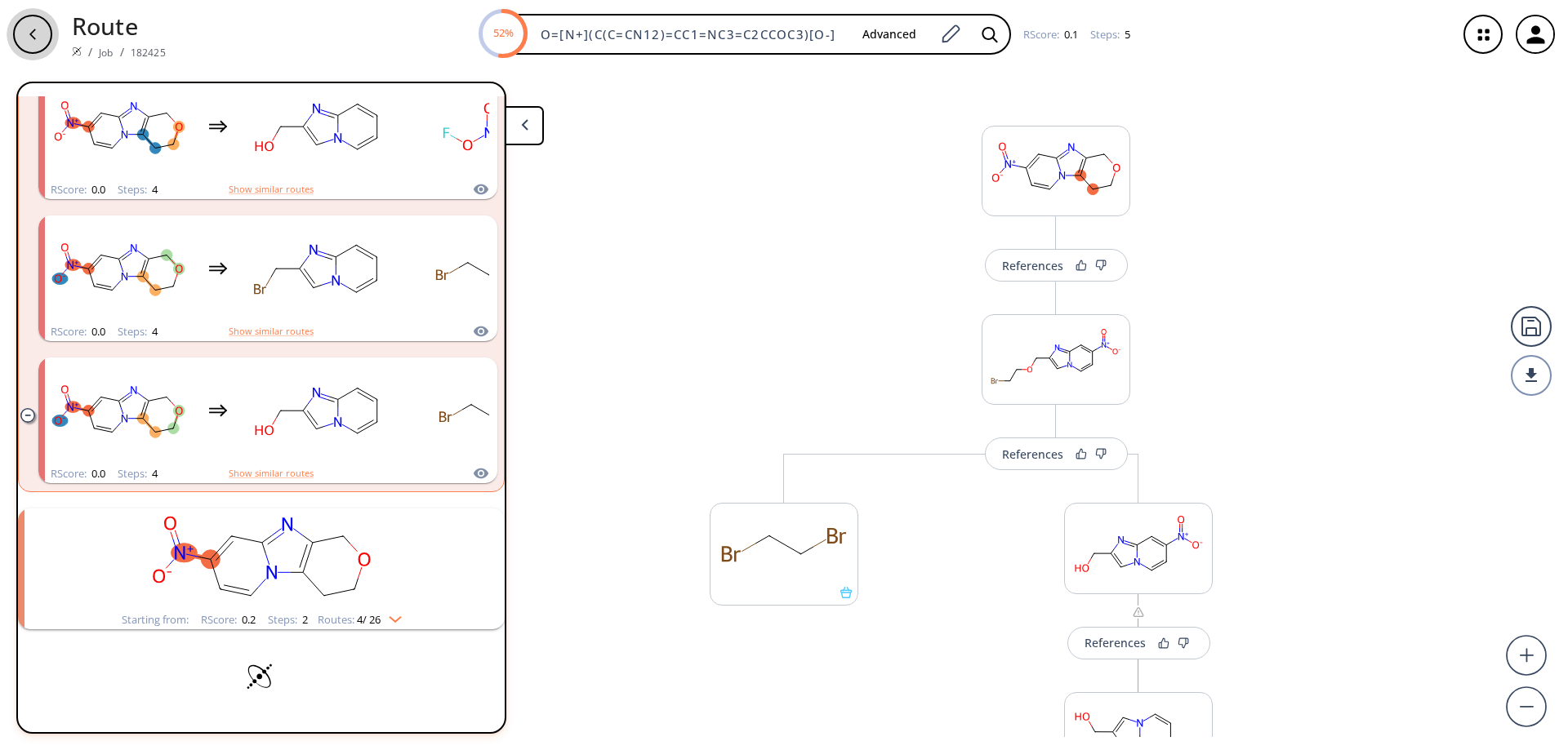
click at [27, 28] on icon "button" at bounding box center [33, 34] width 13 height 13
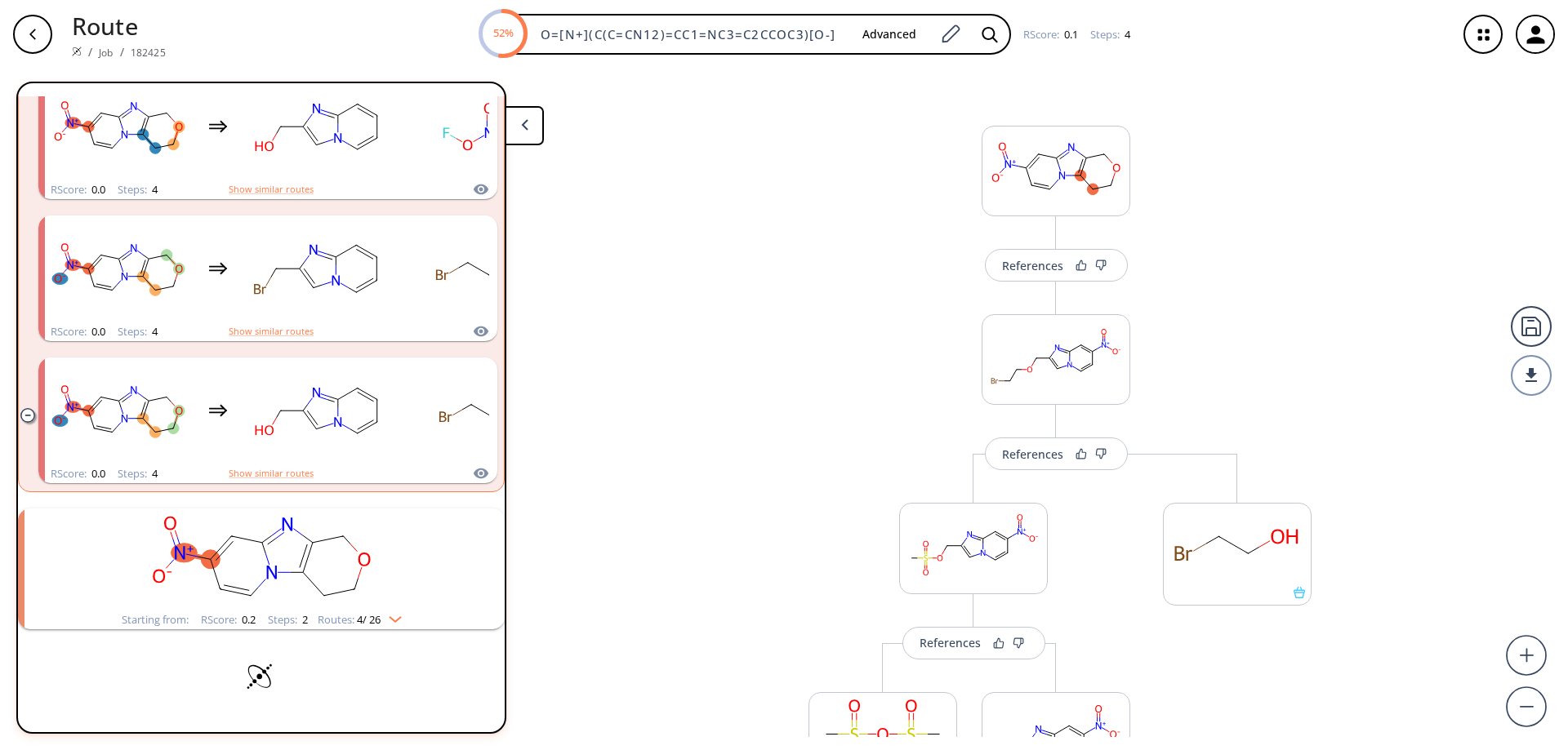
click at [523, 124] on polygon at bounding box center [524, 125] width 6 height 11
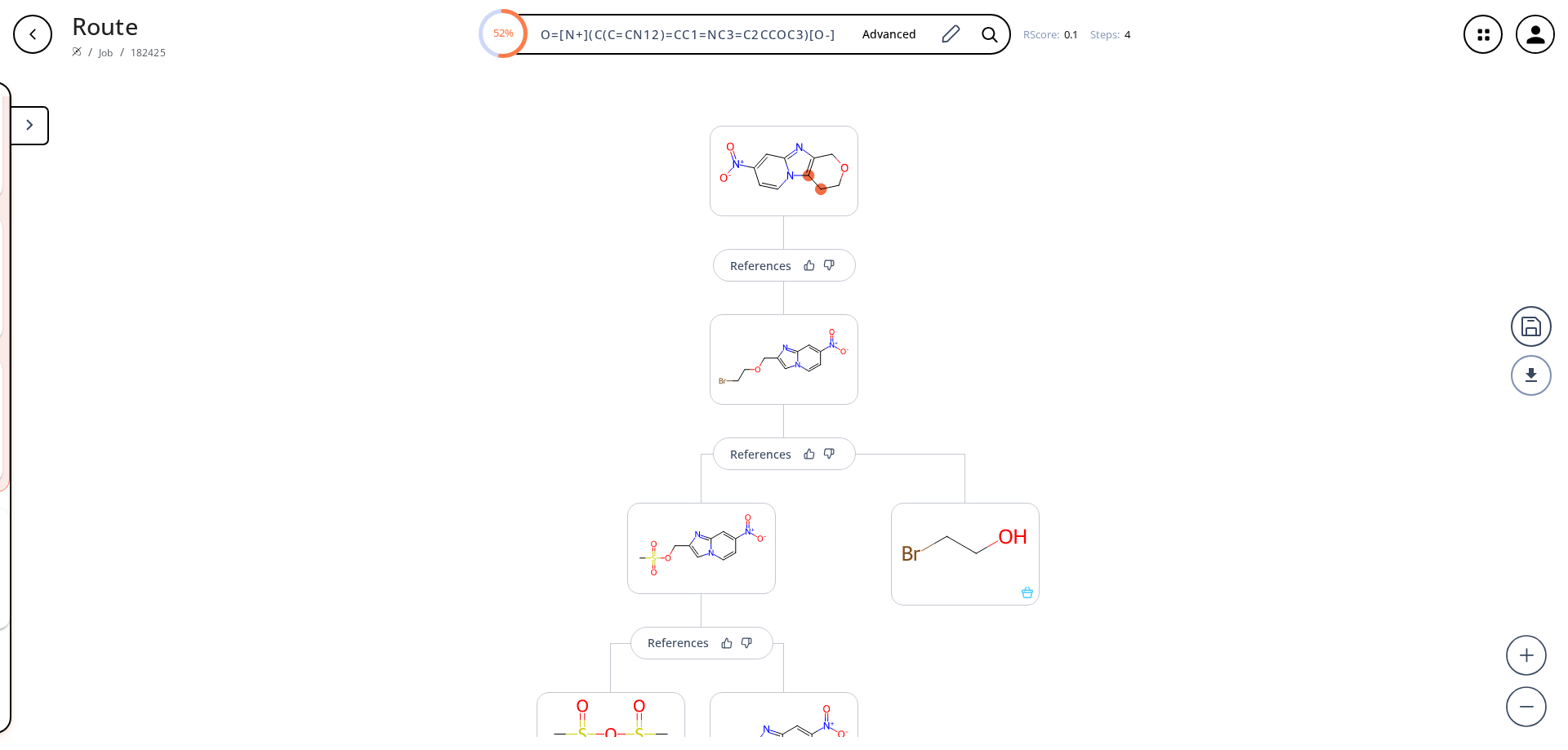
click at [74, 52] on img at bounding box center [76, 51] width 10 height 10
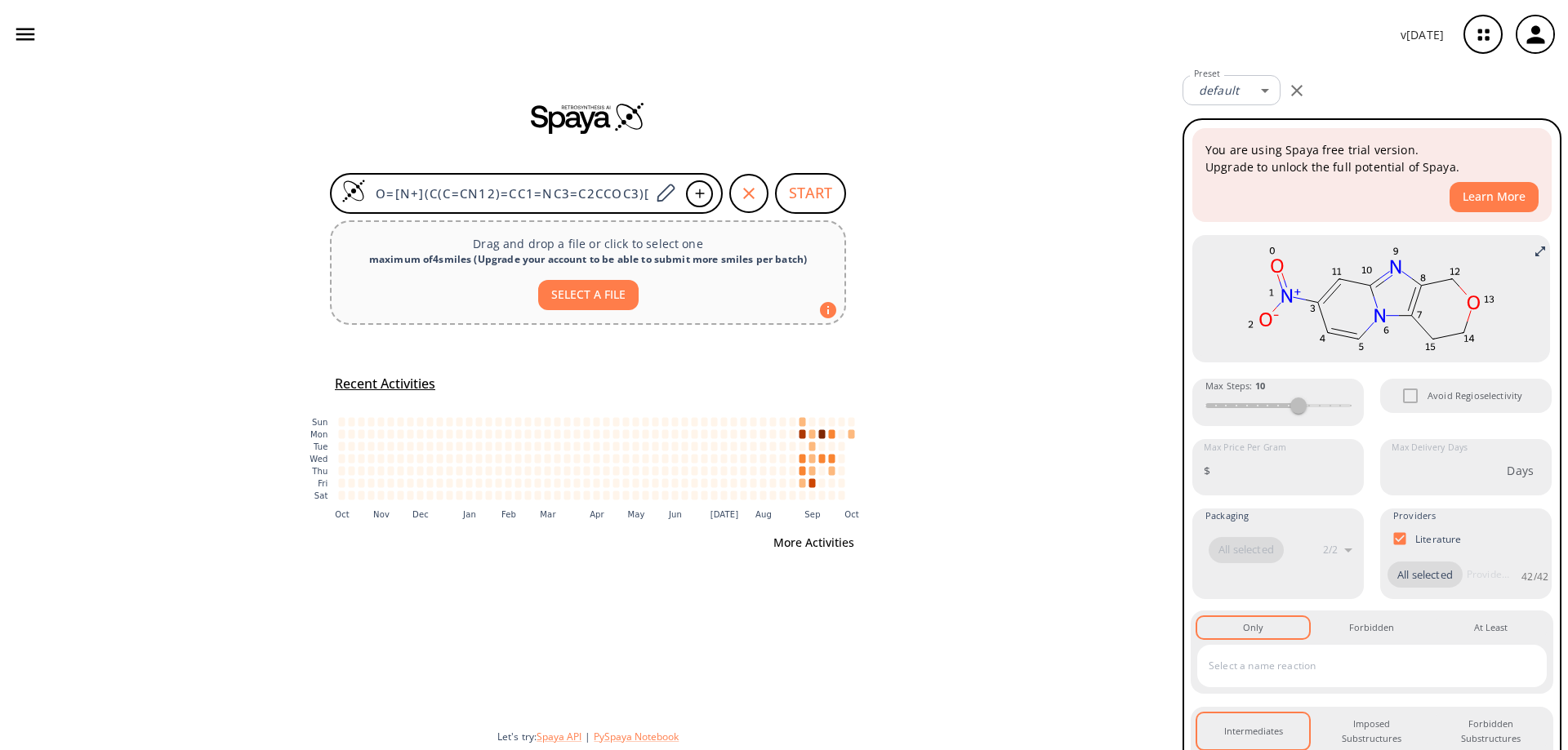
click at [812, 540] on button "More Activities" at bounding box center [814, 543] width 94 height 30
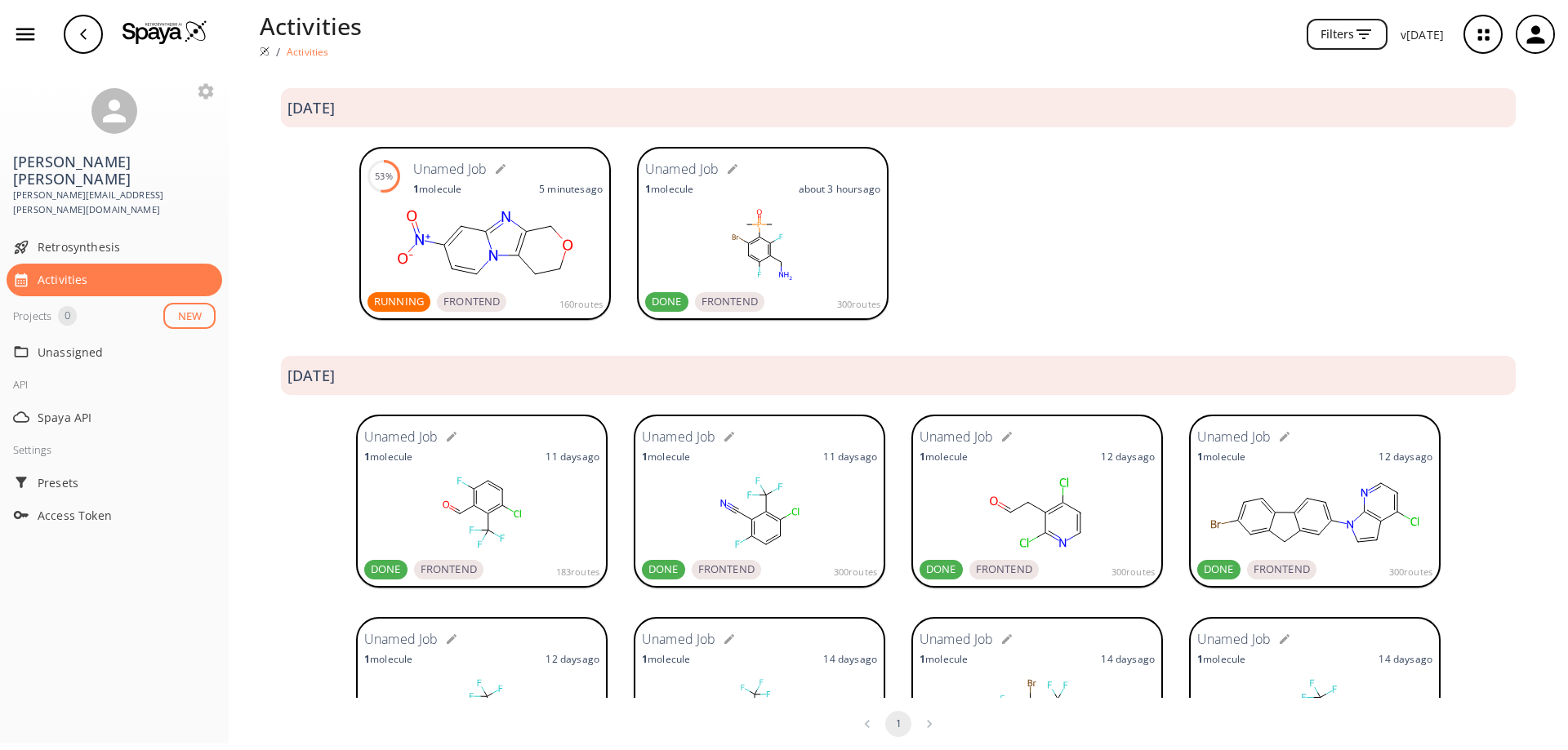
click at [511, 224] on icon at bounding box center [515, 223] width 8 height 5
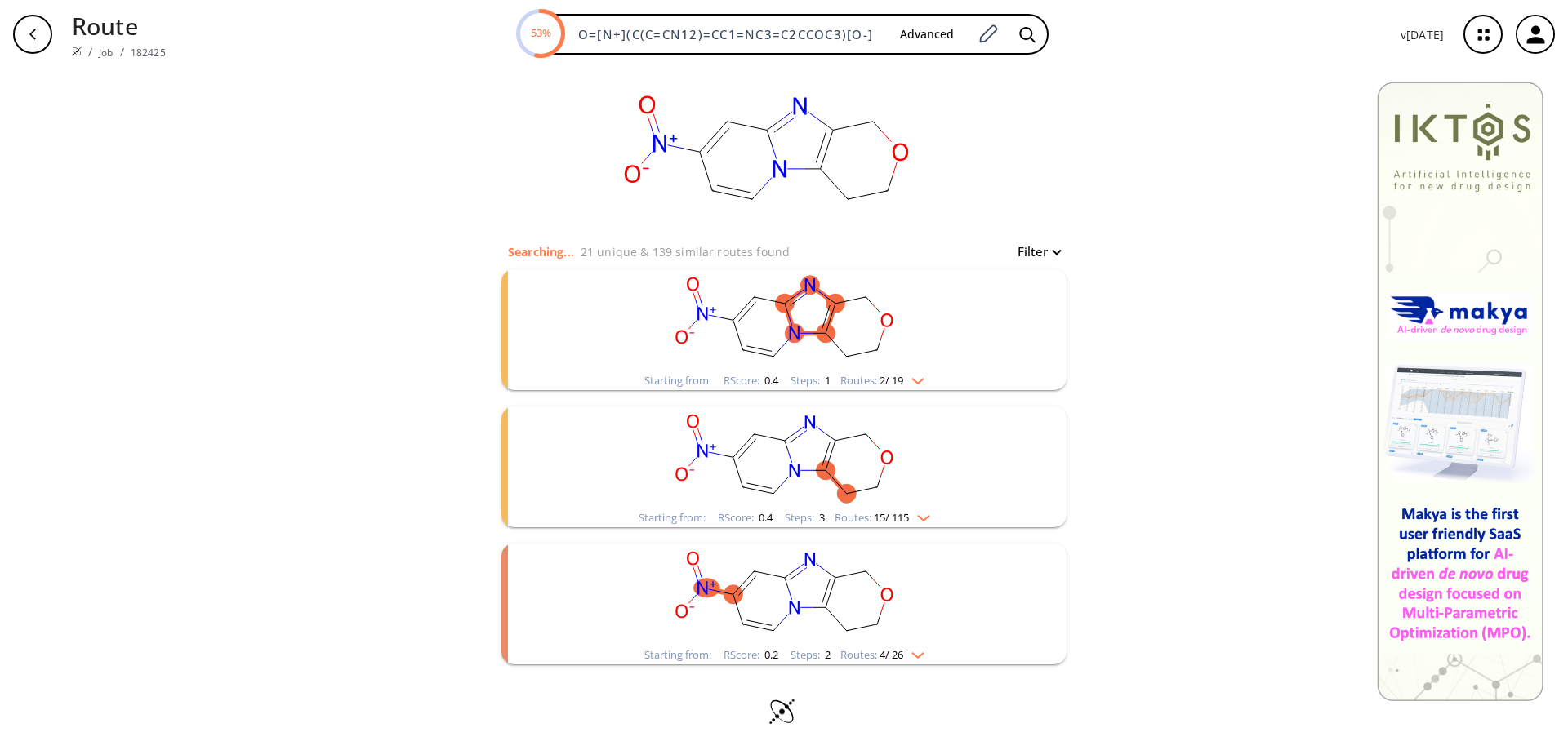
scroll to position [11, 0]
click at [817, 601] on ellipse "clusters" at bounding box center [826, 603] width 19 height 19
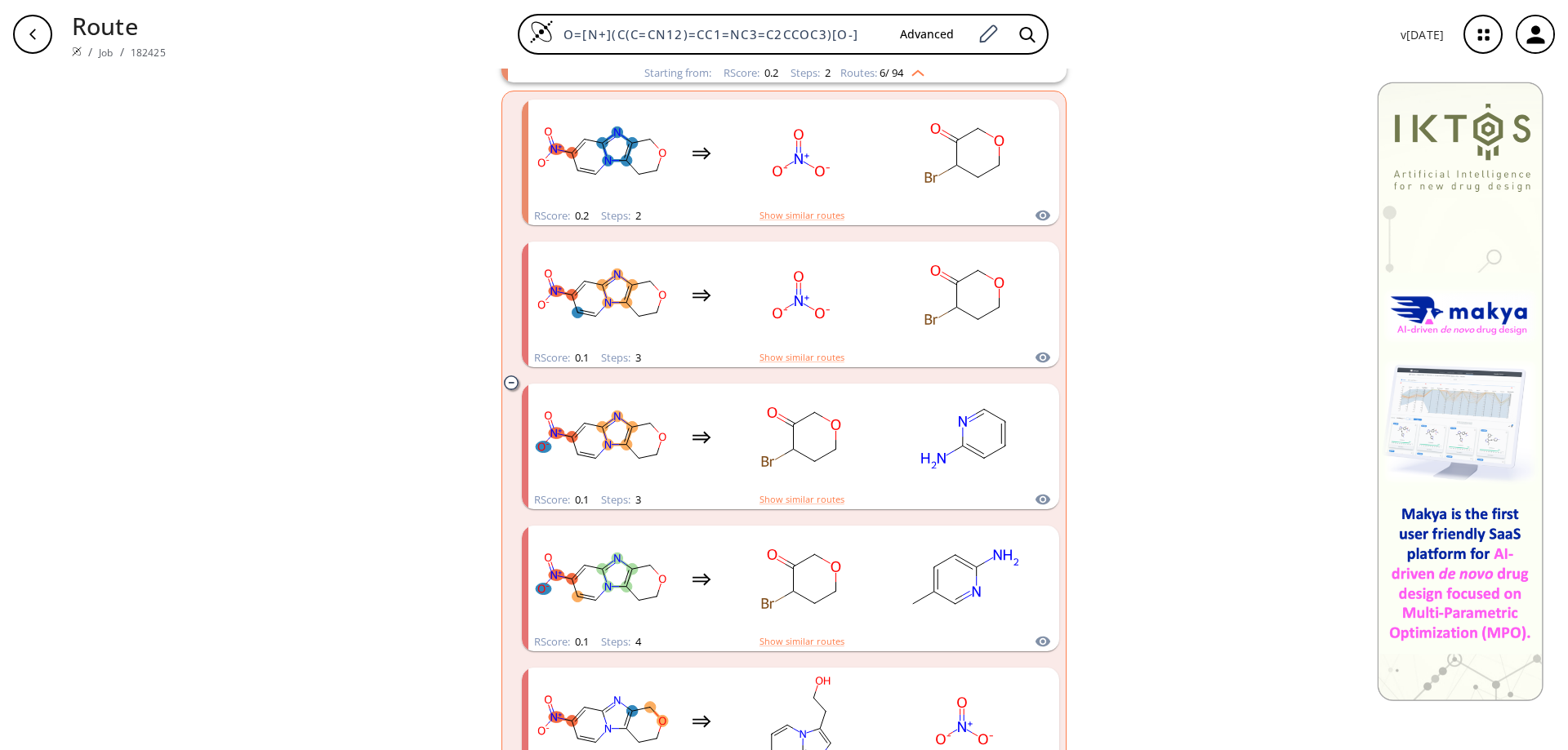
scroll to position [791, 0]
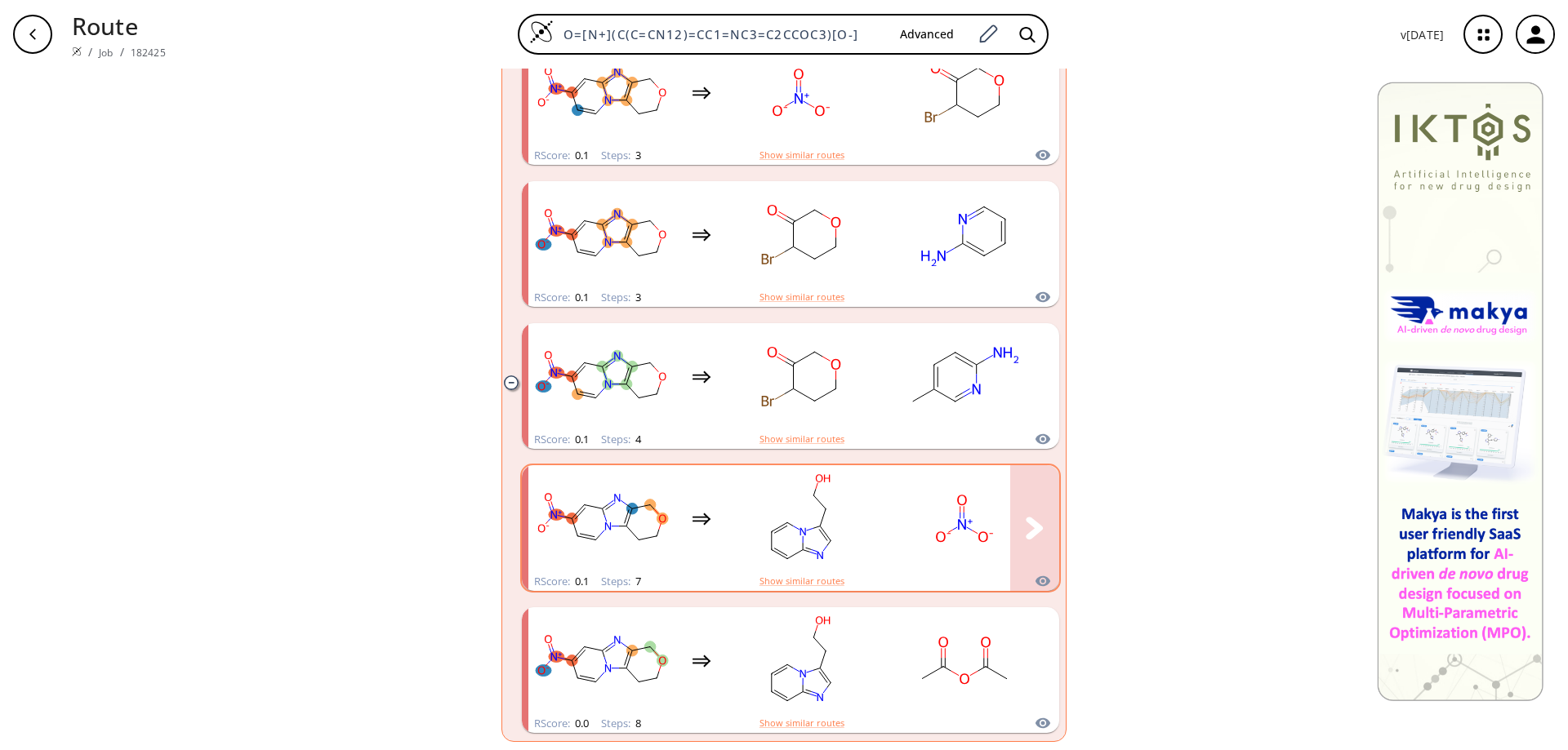
click at [832, 517] on rect "clusters" at bounding box center [801, 518] width 147 height 102
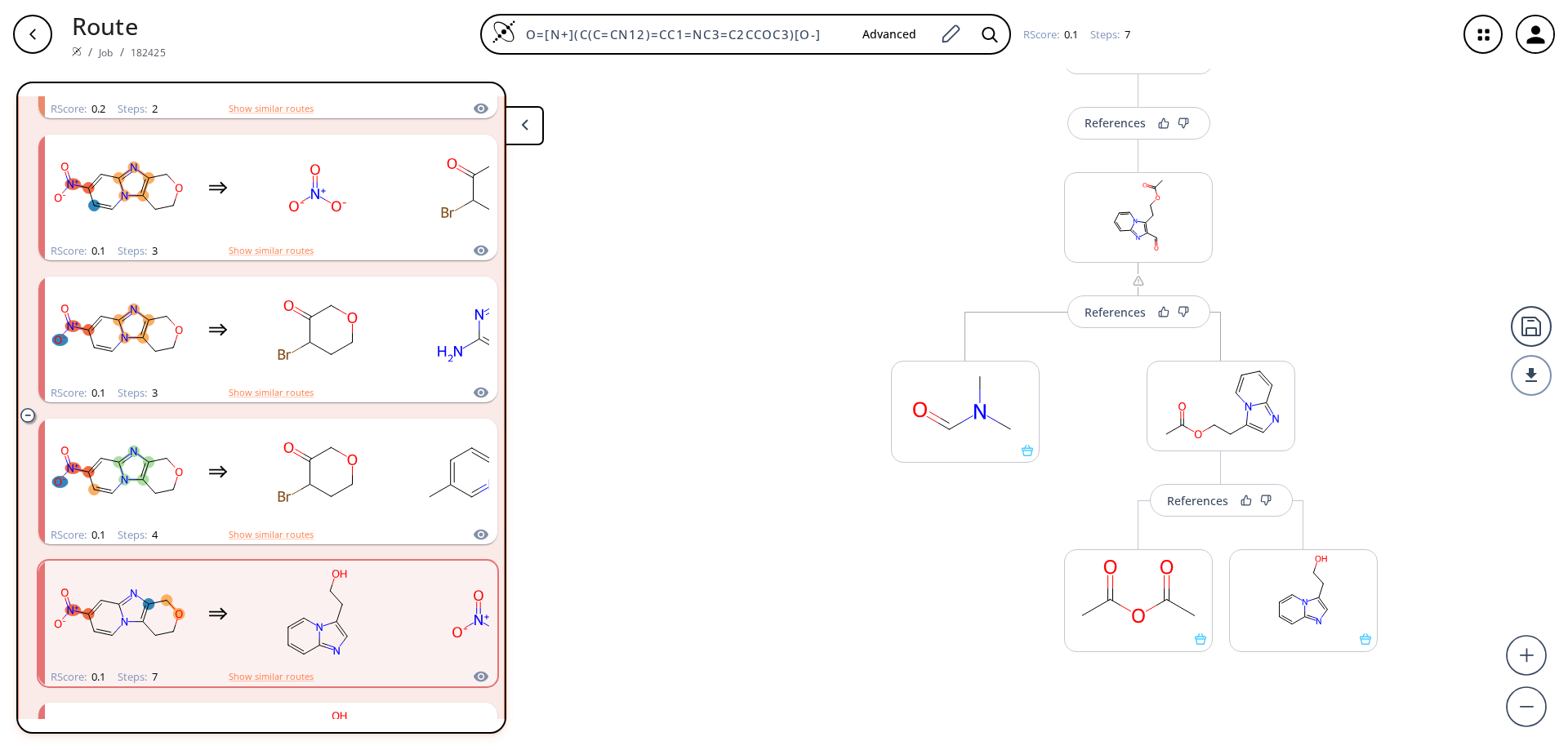
scroll to position [898, 0]
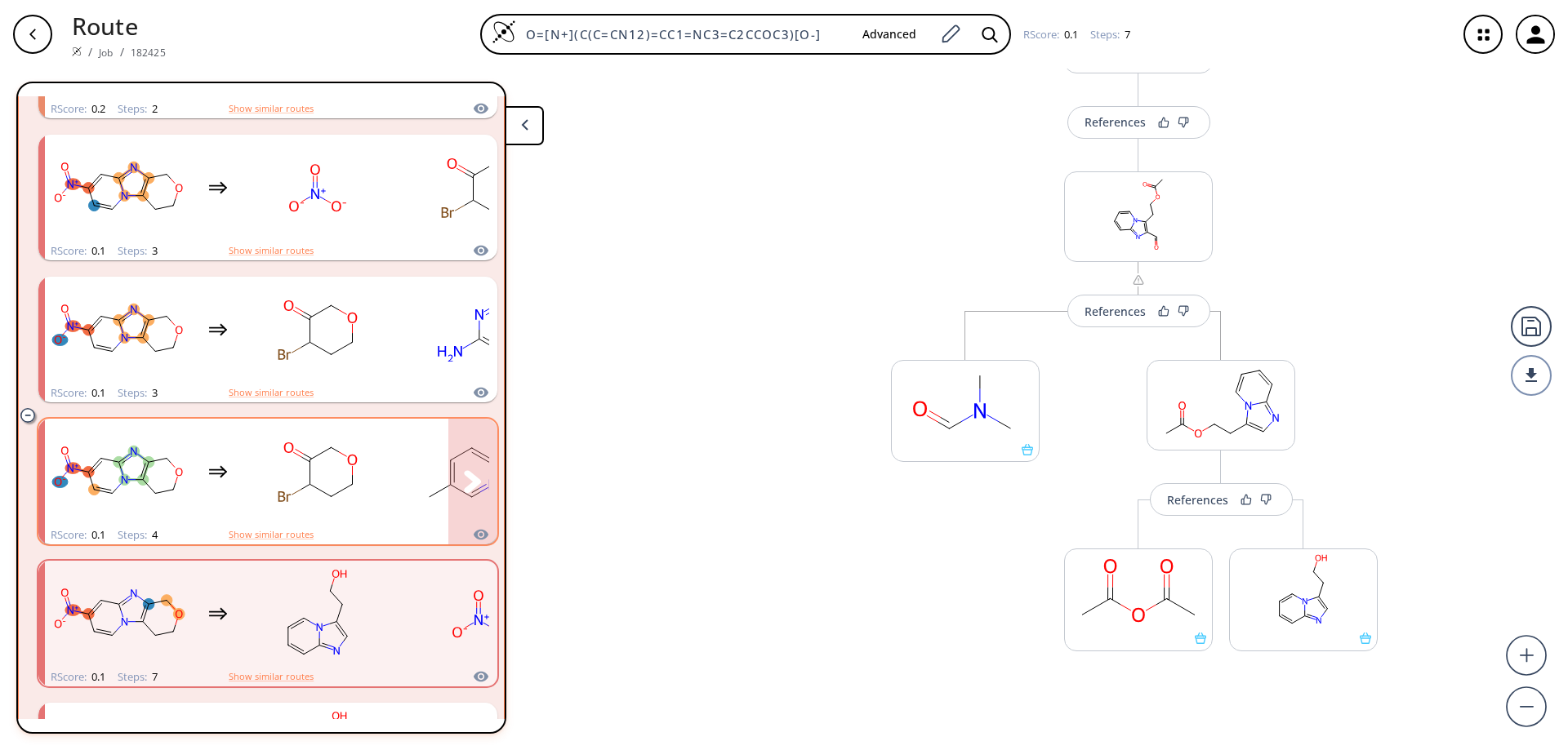
click at [418, 479] on rect "clusters" at bounding box center [481, 472] width 147 height 102
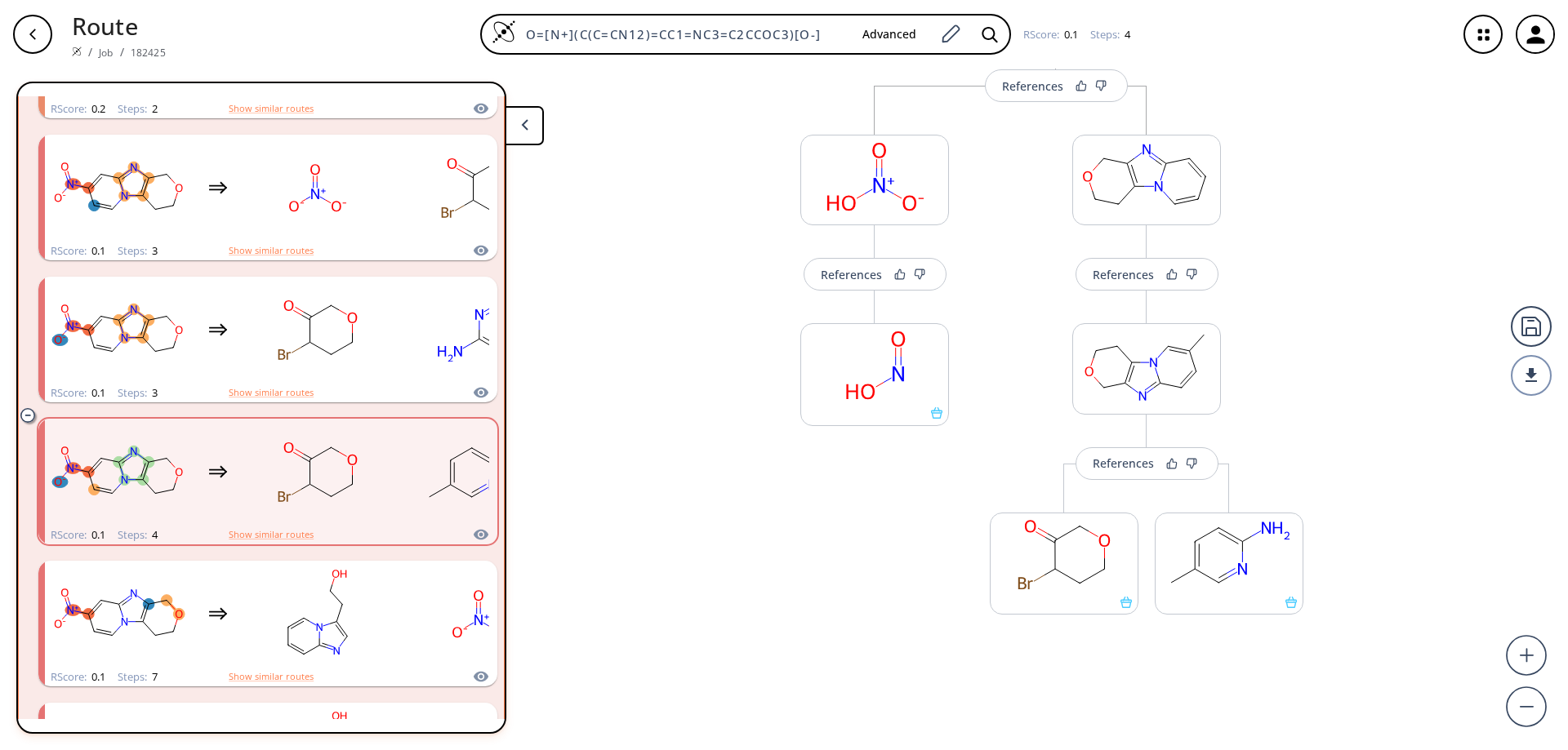
scroll to position [188, 0]
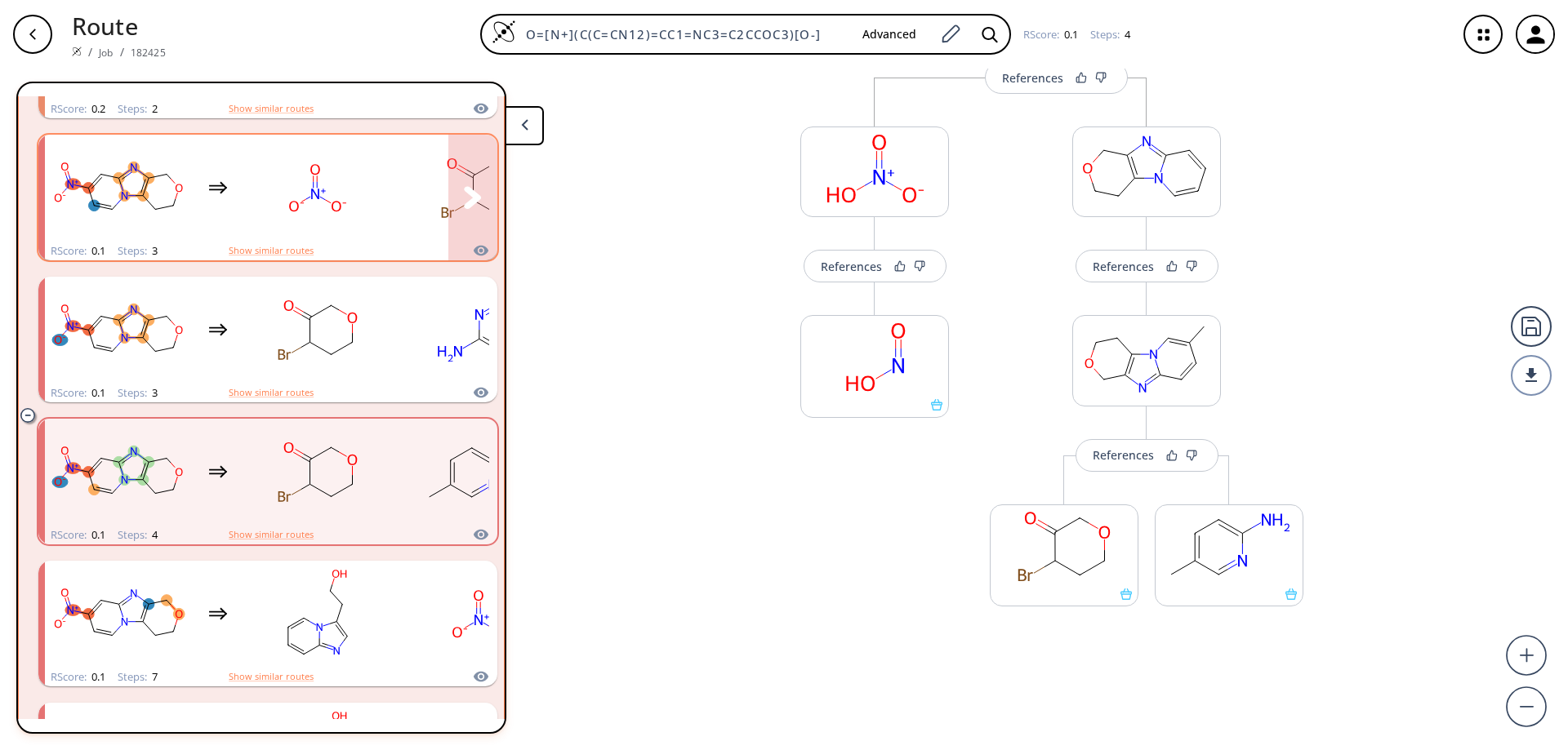
click at [372, 210] on rect "clusters" at bounding box center [317, 188] width 147 height 102
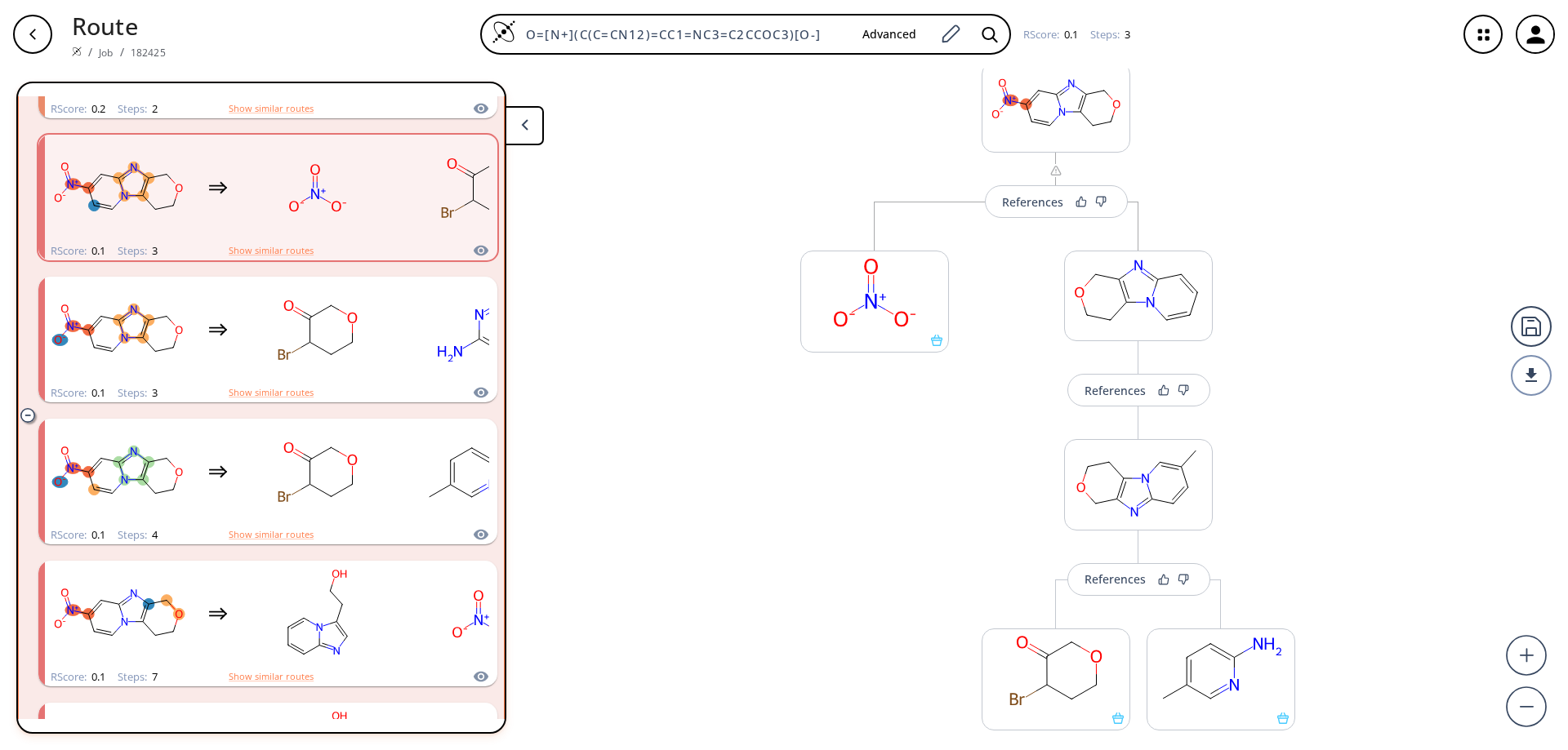
scroll to position [188, 0]
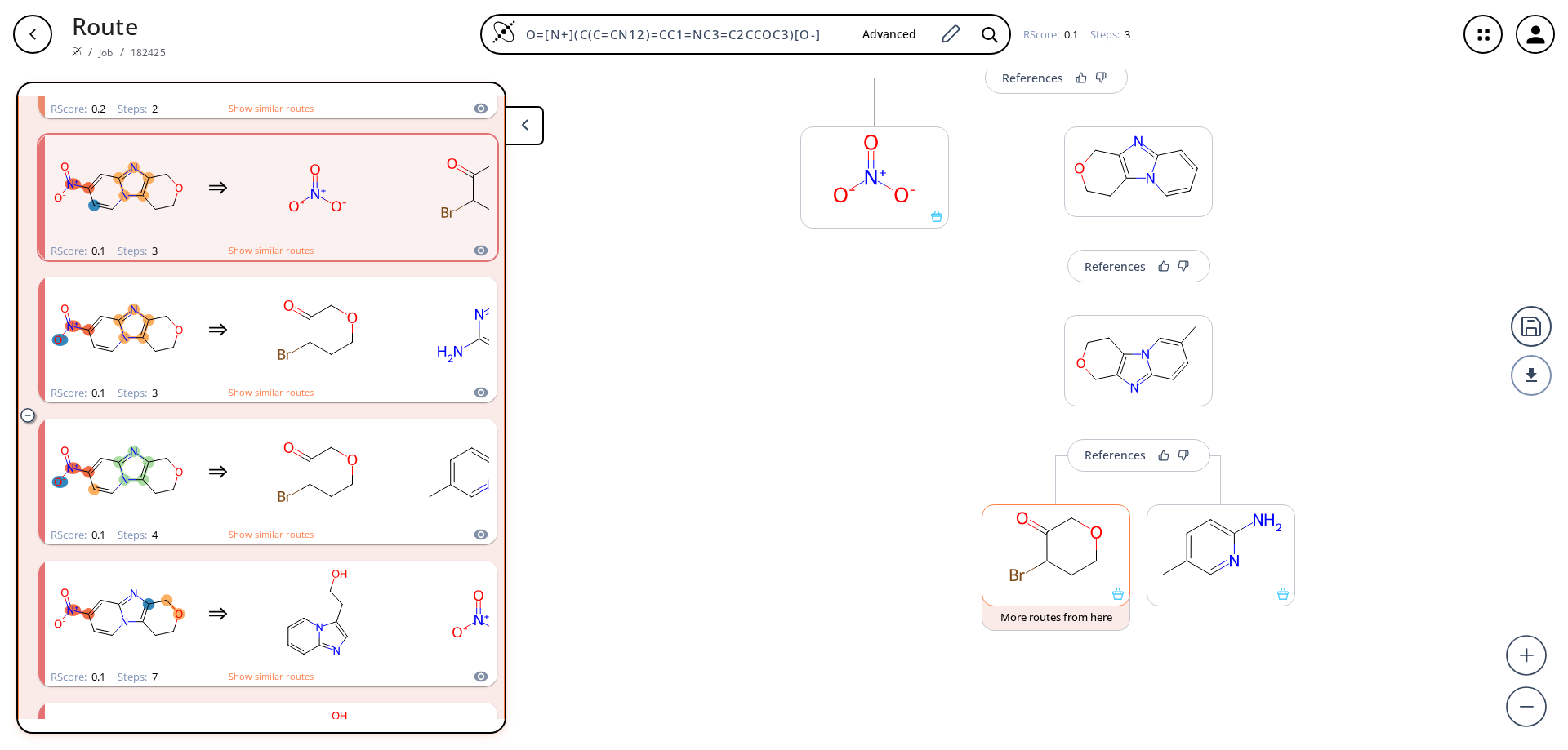
click at [1112, 599] on icon at bounding box center [1118, 594] width 12 height 12
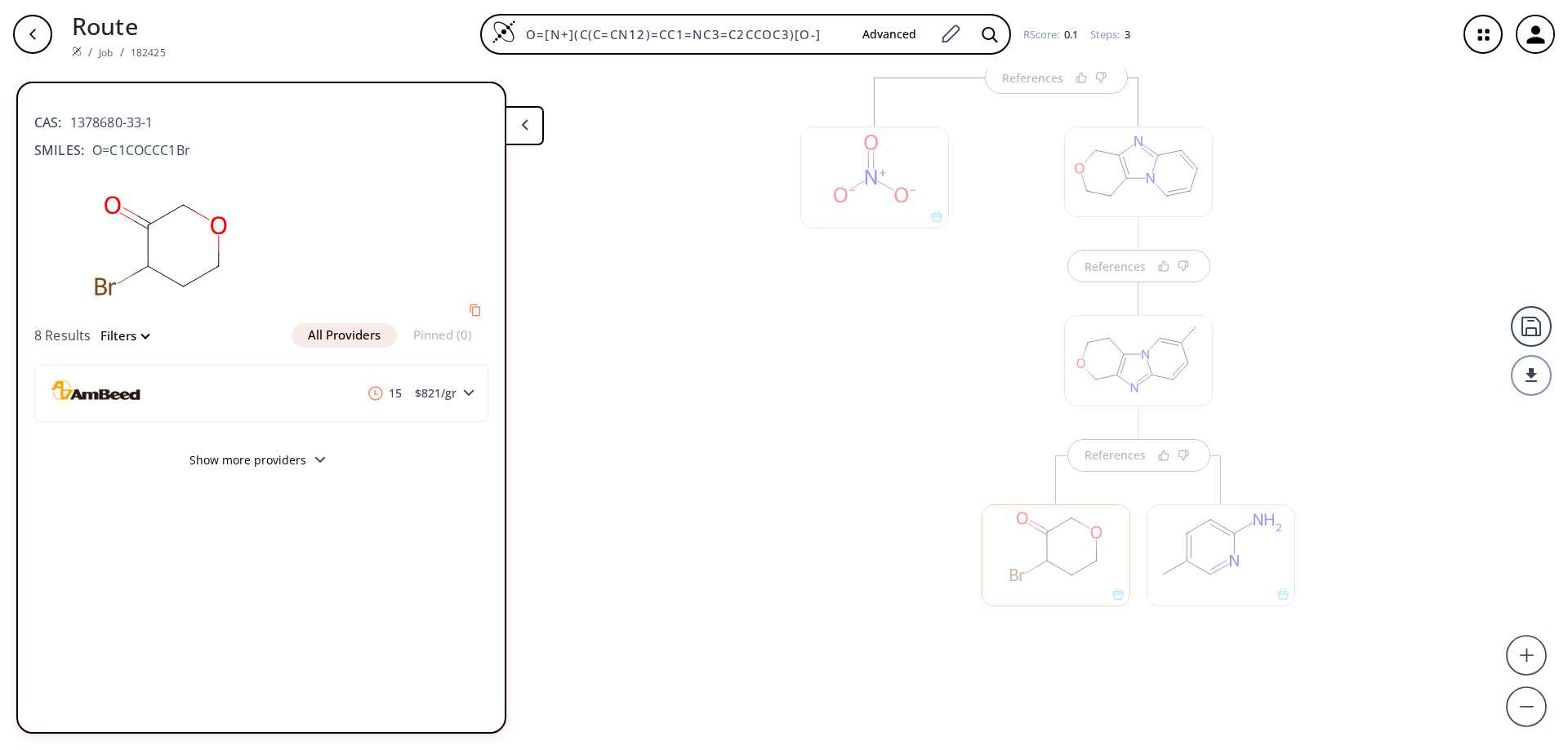
click at [37, 45] on div "button" at bounding box center [32, 34] width 39 height 39
click at [528, 130] on button at bounding box center [524, 125] width 39 height 39
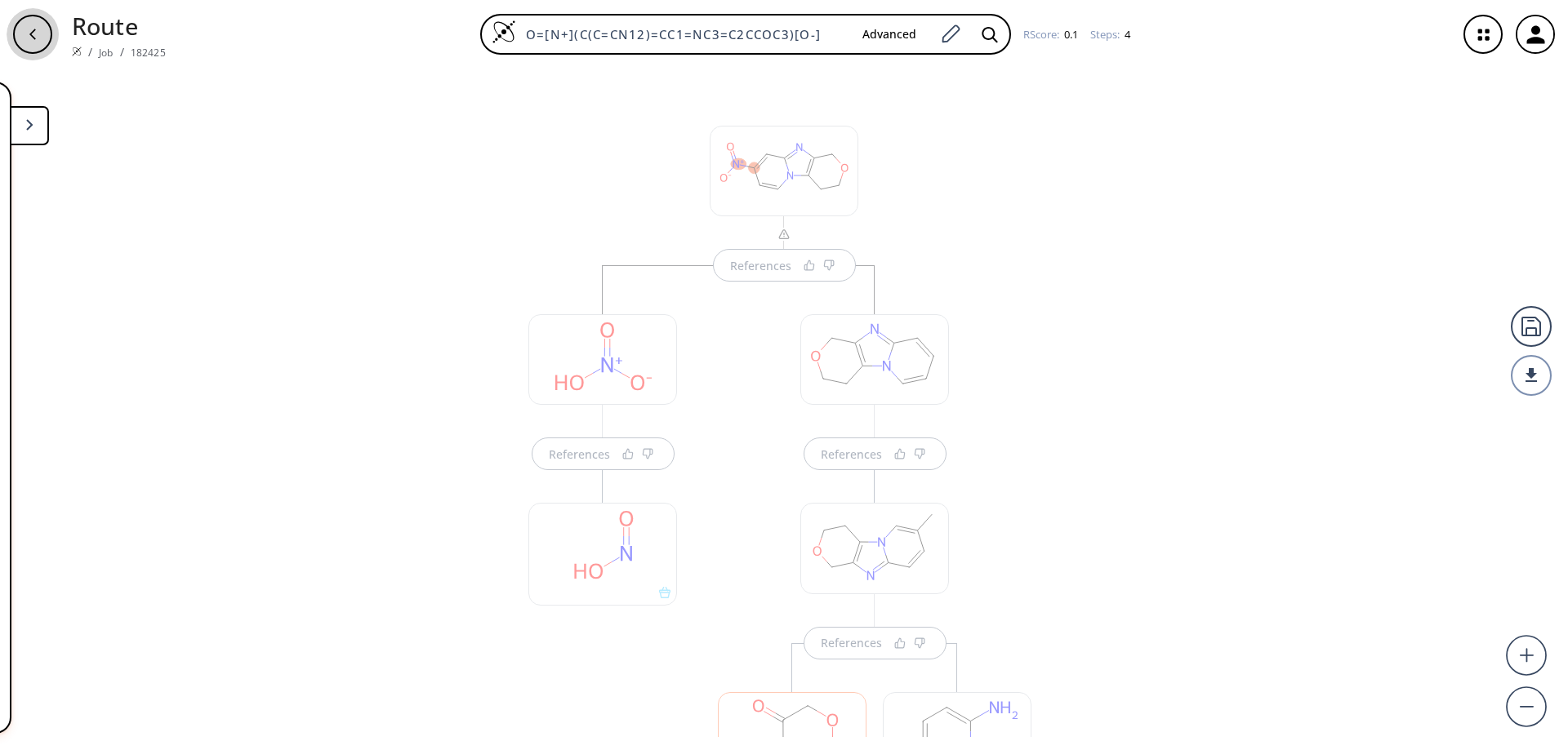
click at [29, 37] on icon "button" at bounding box center [33, 34] width 13 height 13
click at [37, 131] on button at bounding box center [29, 125] width 39 height 39
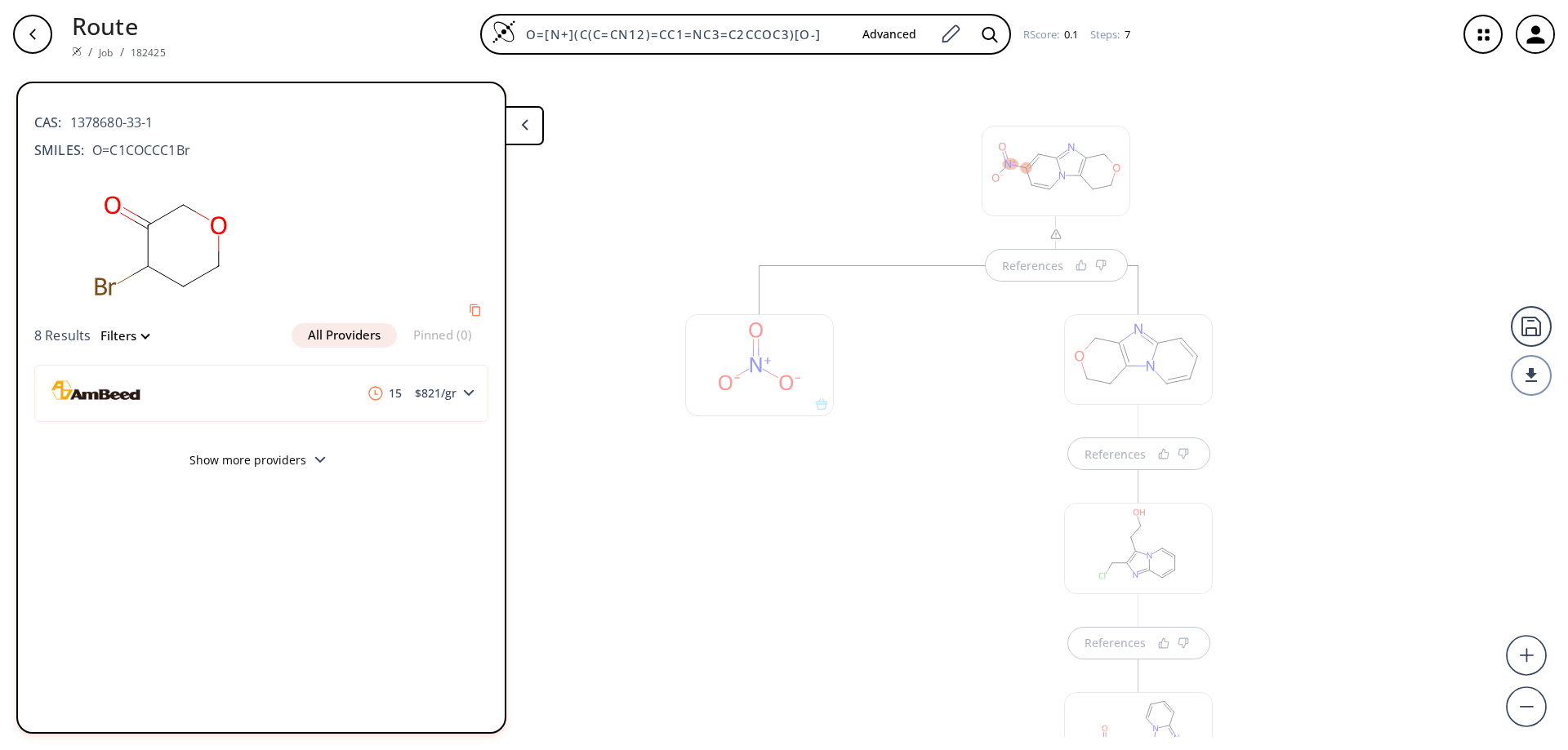
click at [571, 257] on div "References References References References References References References" at bounding box center [784, 403] width 1568 height 668
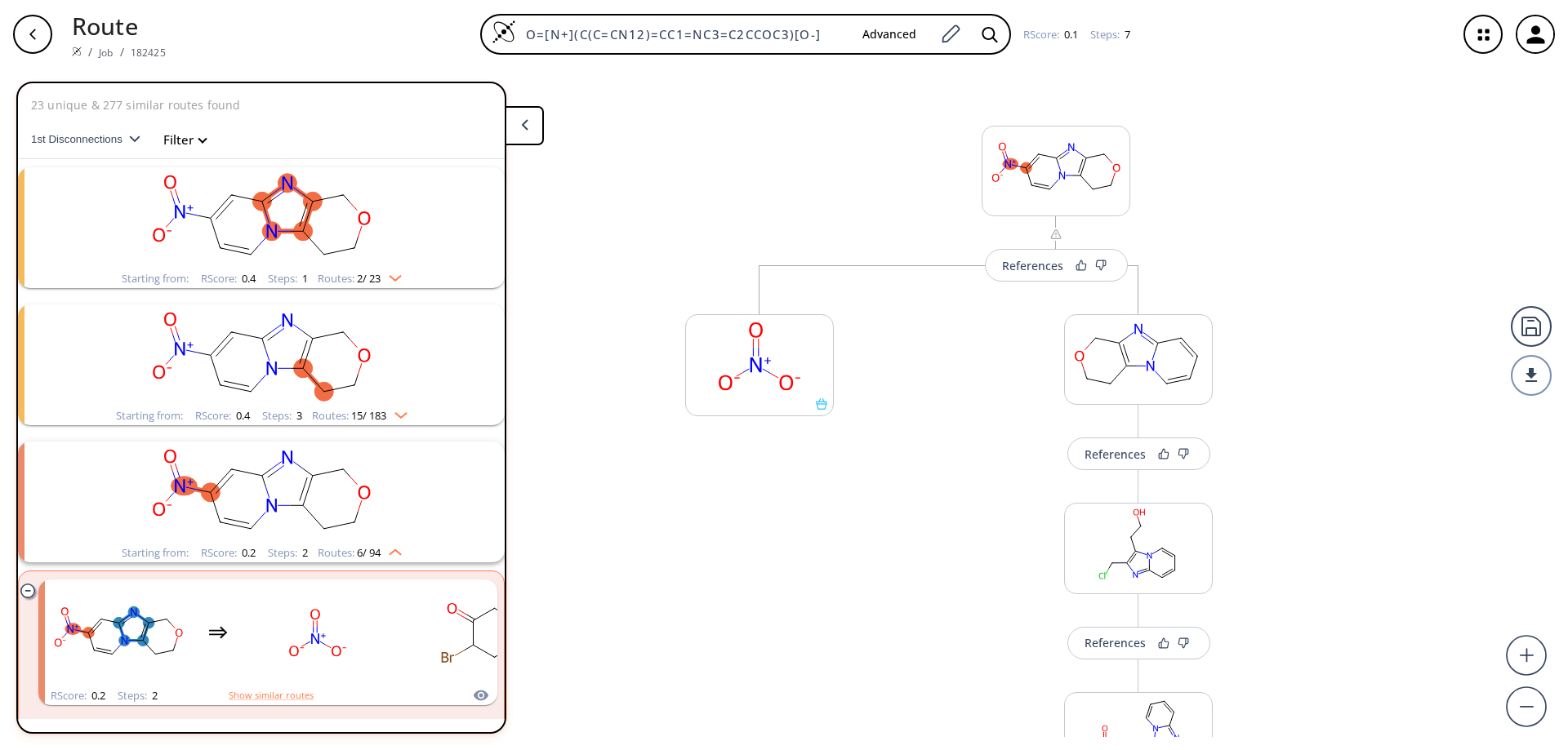
click at [269, 365] on ellipse "clusters" at bounding box center [271, 368] width 19 height 19
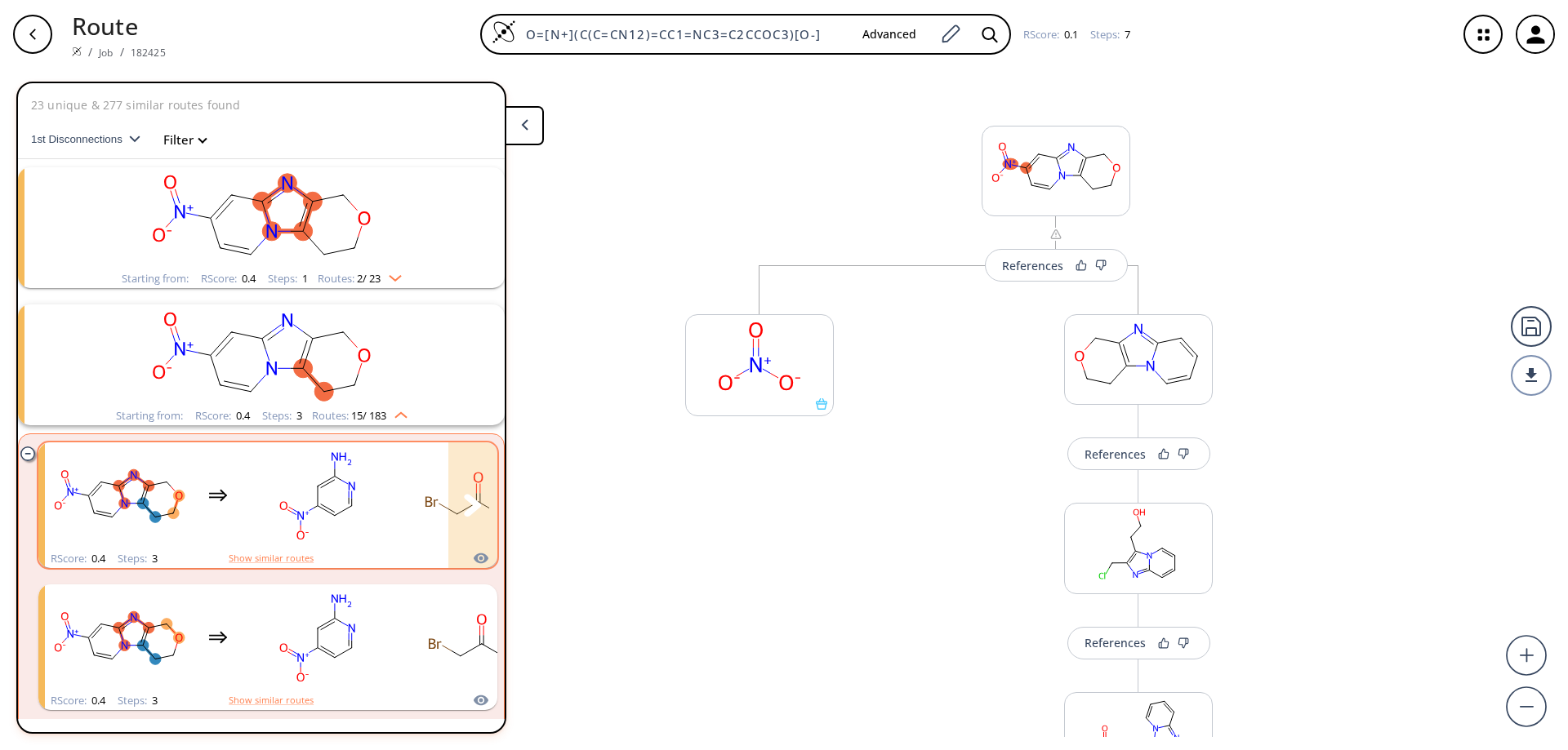
click at [364, 504] on rect "clusters" at bounding box center [317, 495] width 147 height 102
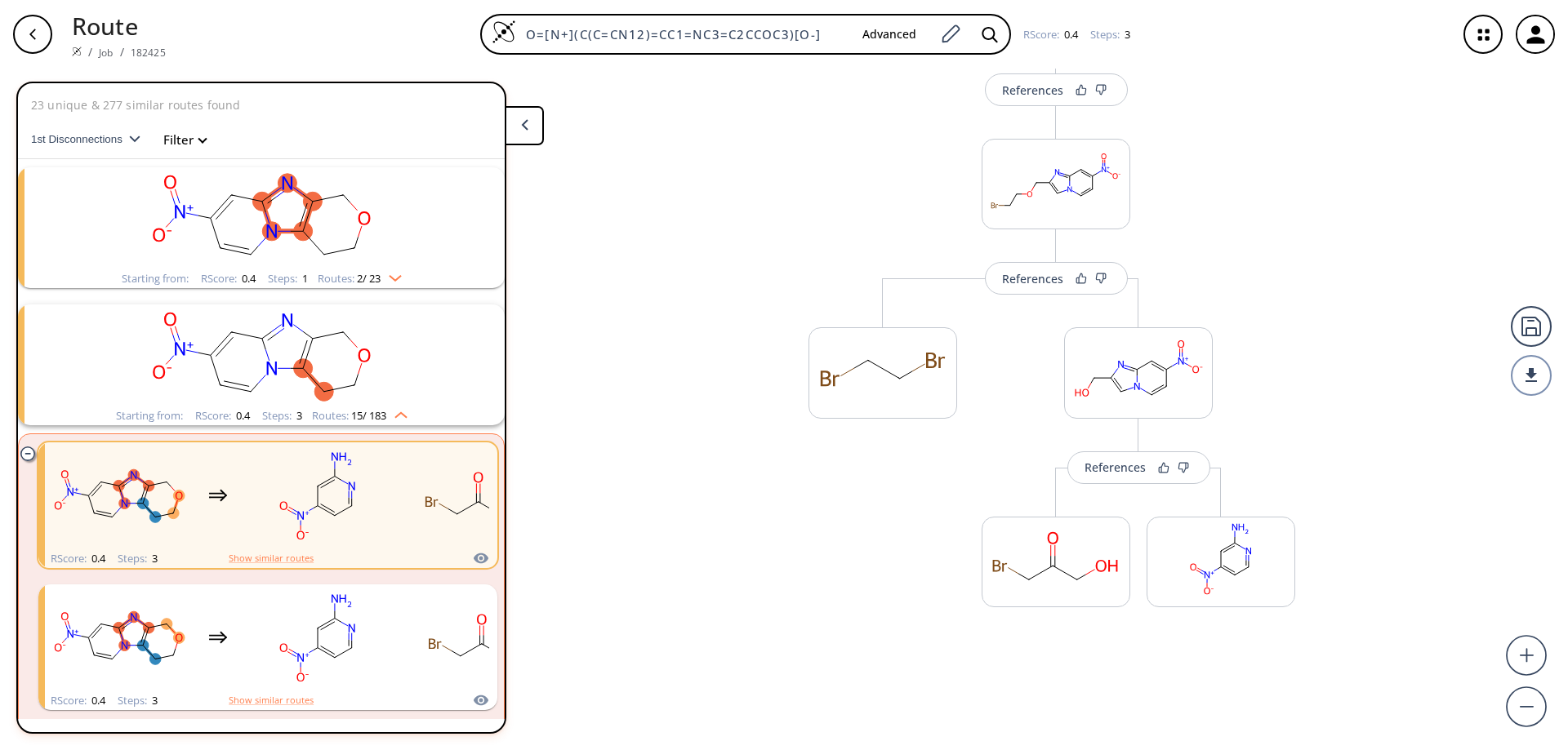
scroll to position [177, 0]
click at [1114, 466] on div "References" at bounding box center [1116, 466] width 62 height 11
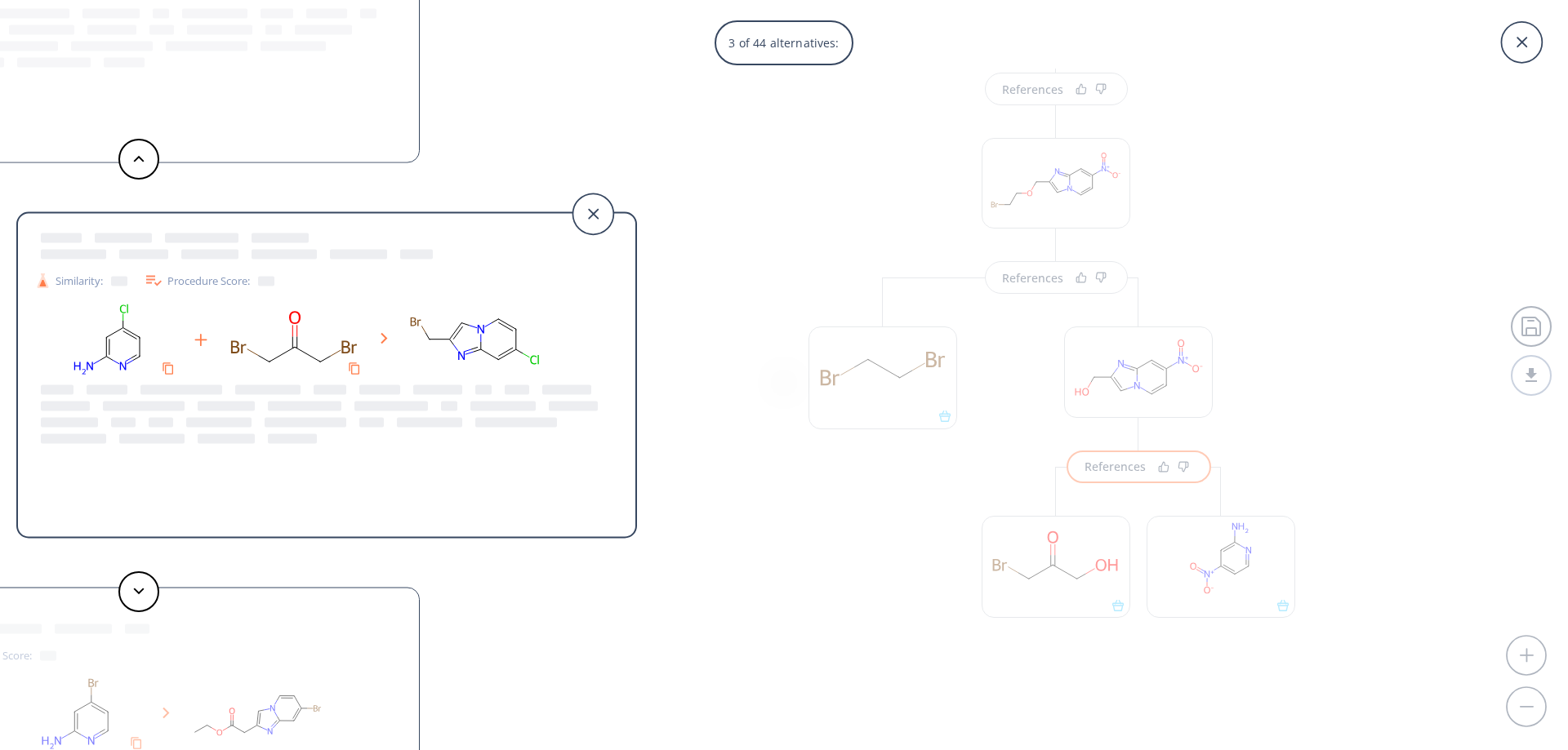
click at [789, 184] on div "3 of 44 alternatives: Similarity: Procedure Score: Similarity: Procedure Score:…" at bounding box center [784, 375] width 1568 height 750
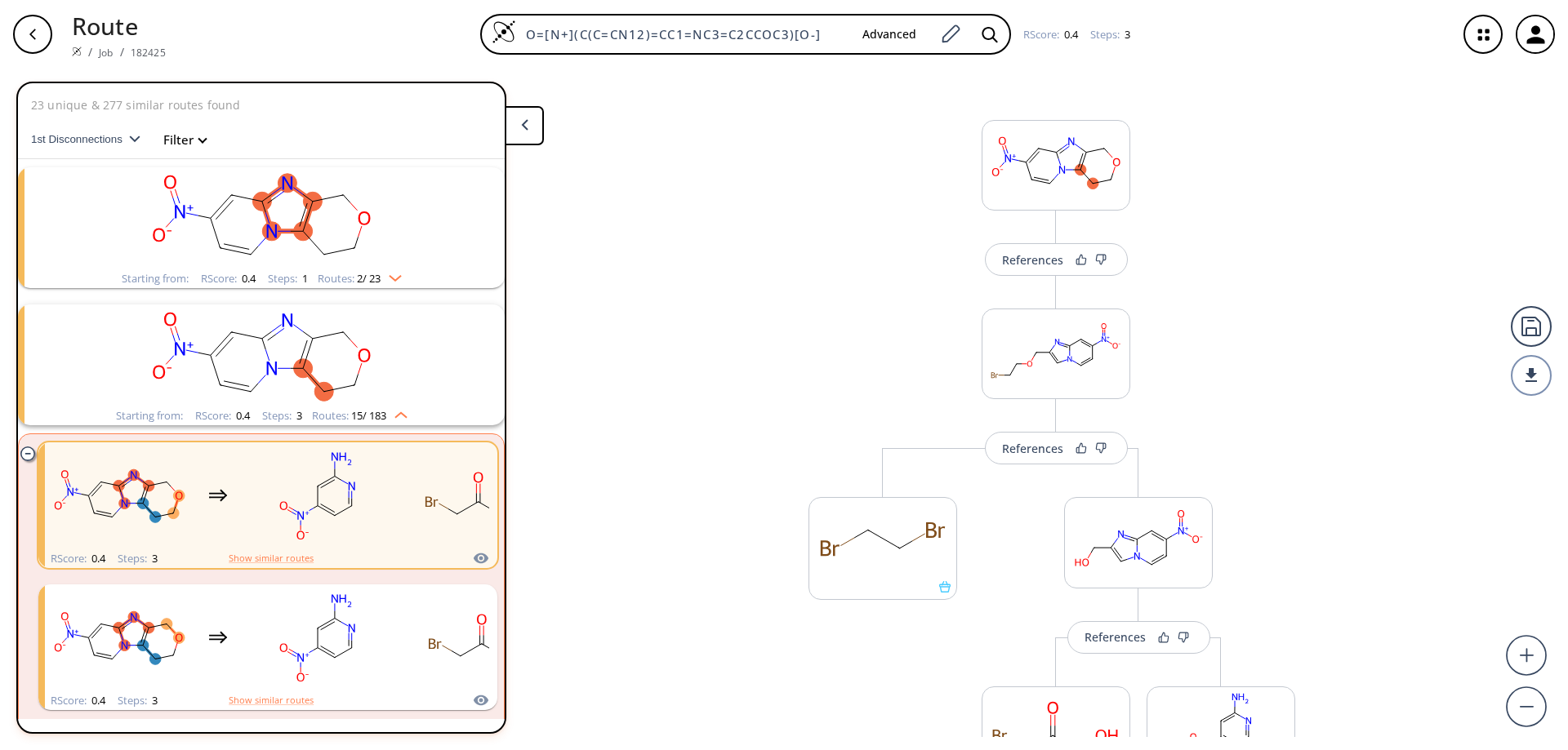
scroll to position [0, 0]
